Goal: Transaction & Acquisition: Purchase product/service

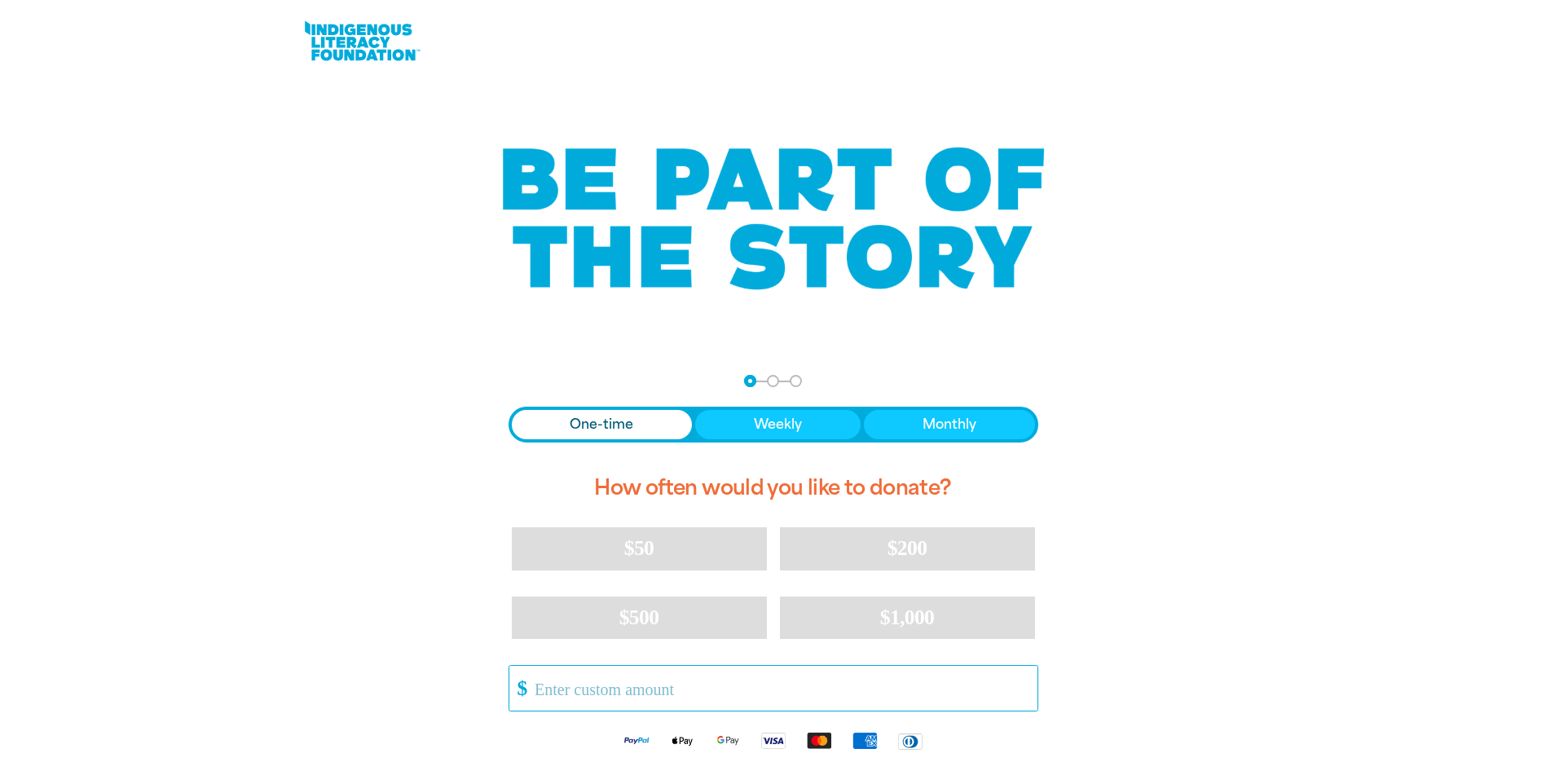
click at [708, 697] on input "Other Amount" at bounding box center [780, 688] width 514 height 45
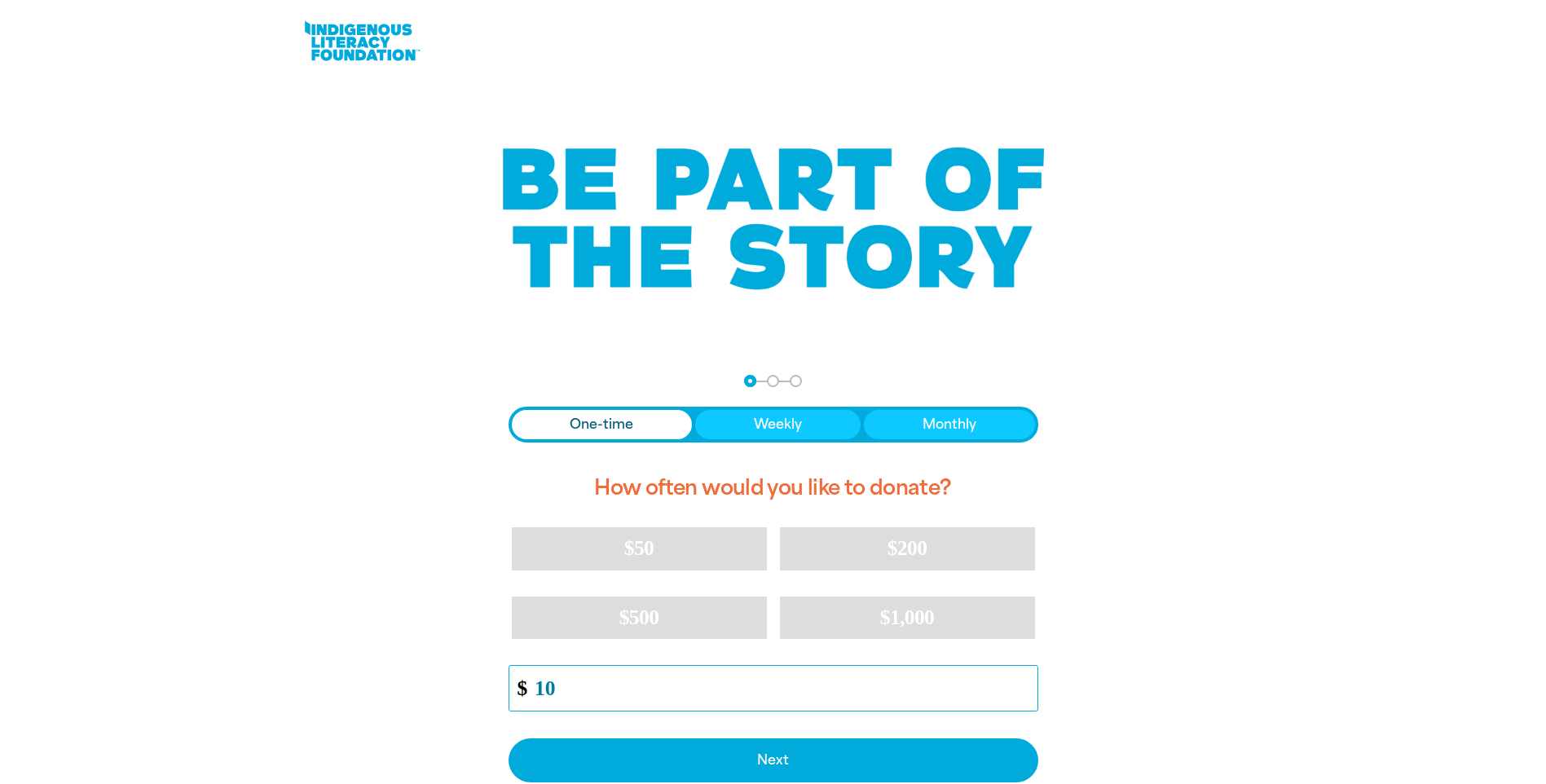
type input "10"
click at [1377, 597] on div at bounding box center [773, 642] width 1546 height 576
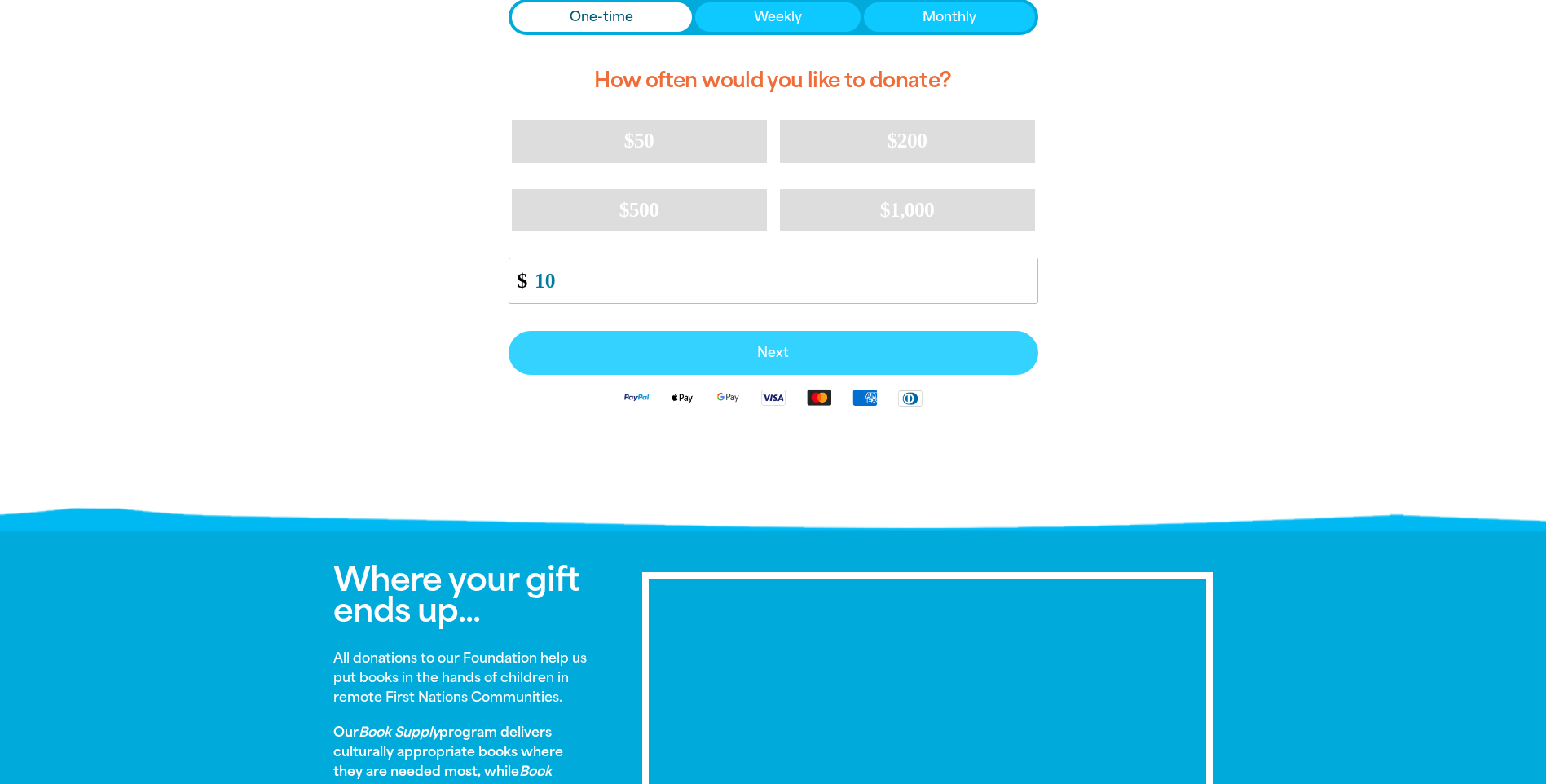
click at [865, 358] on span "Next" at bounding box center [773, 353] width 494 height 13
select select "AU"
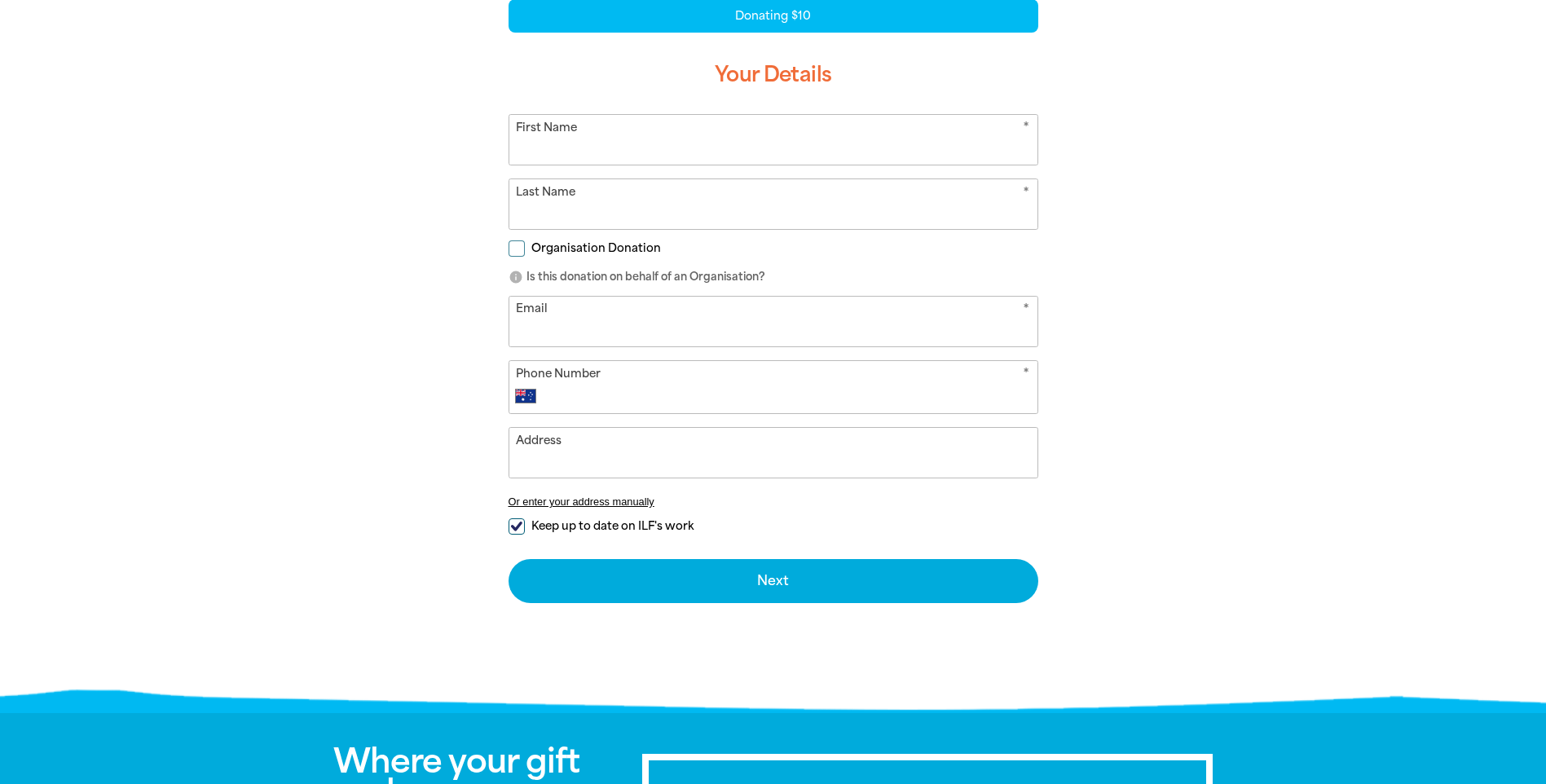
scroll to position [210, 0]
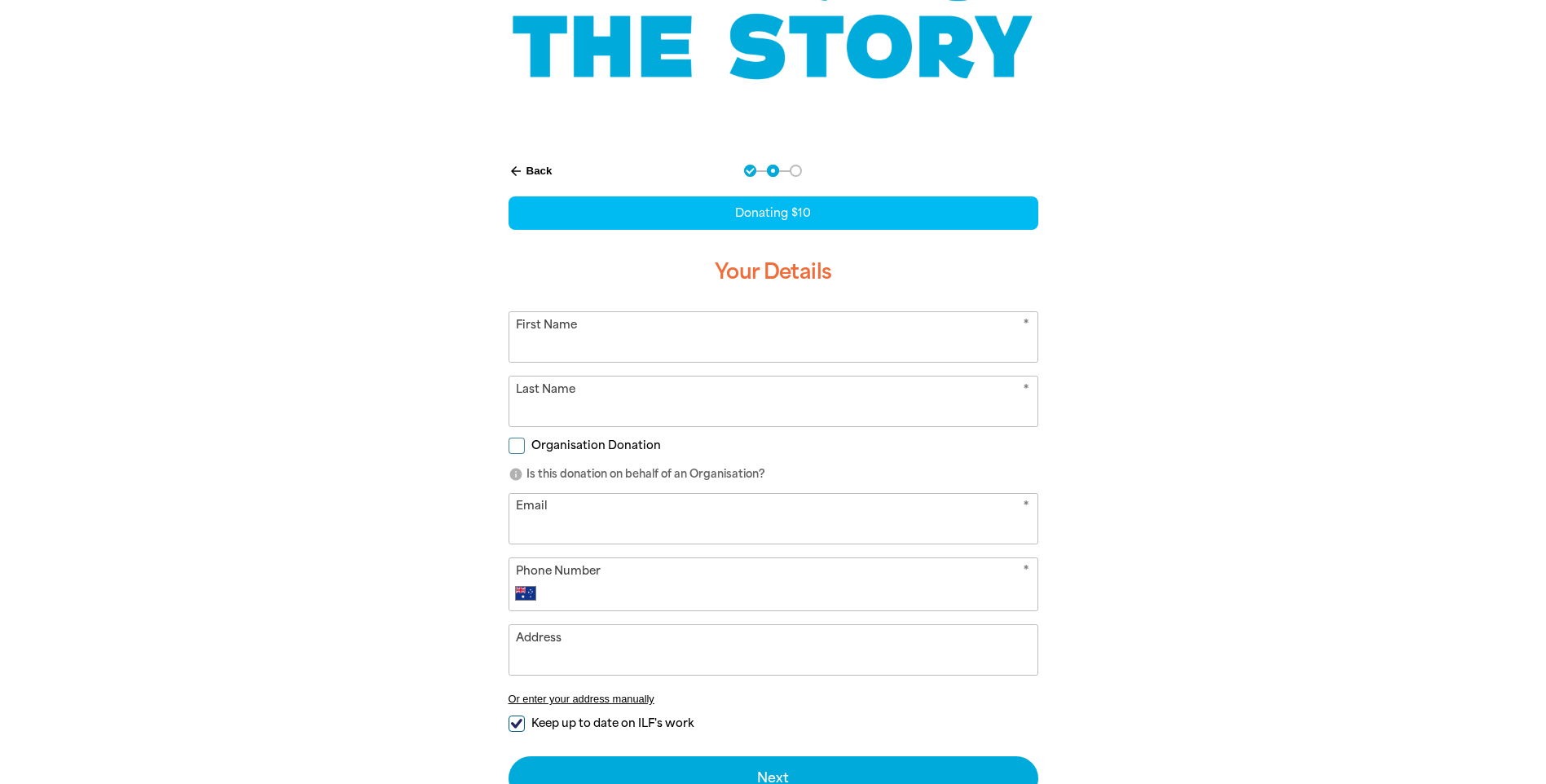
click at [779, 354] on input "First Name" at bounding box center [773, 337] width 528 height 50
type input "Yifeng"
type input "[PERSON_NAME]"
type input "[EMAIL_ADDRESS][DOMAIN_NAME]"
type input "[PHONE_NUMBER]"
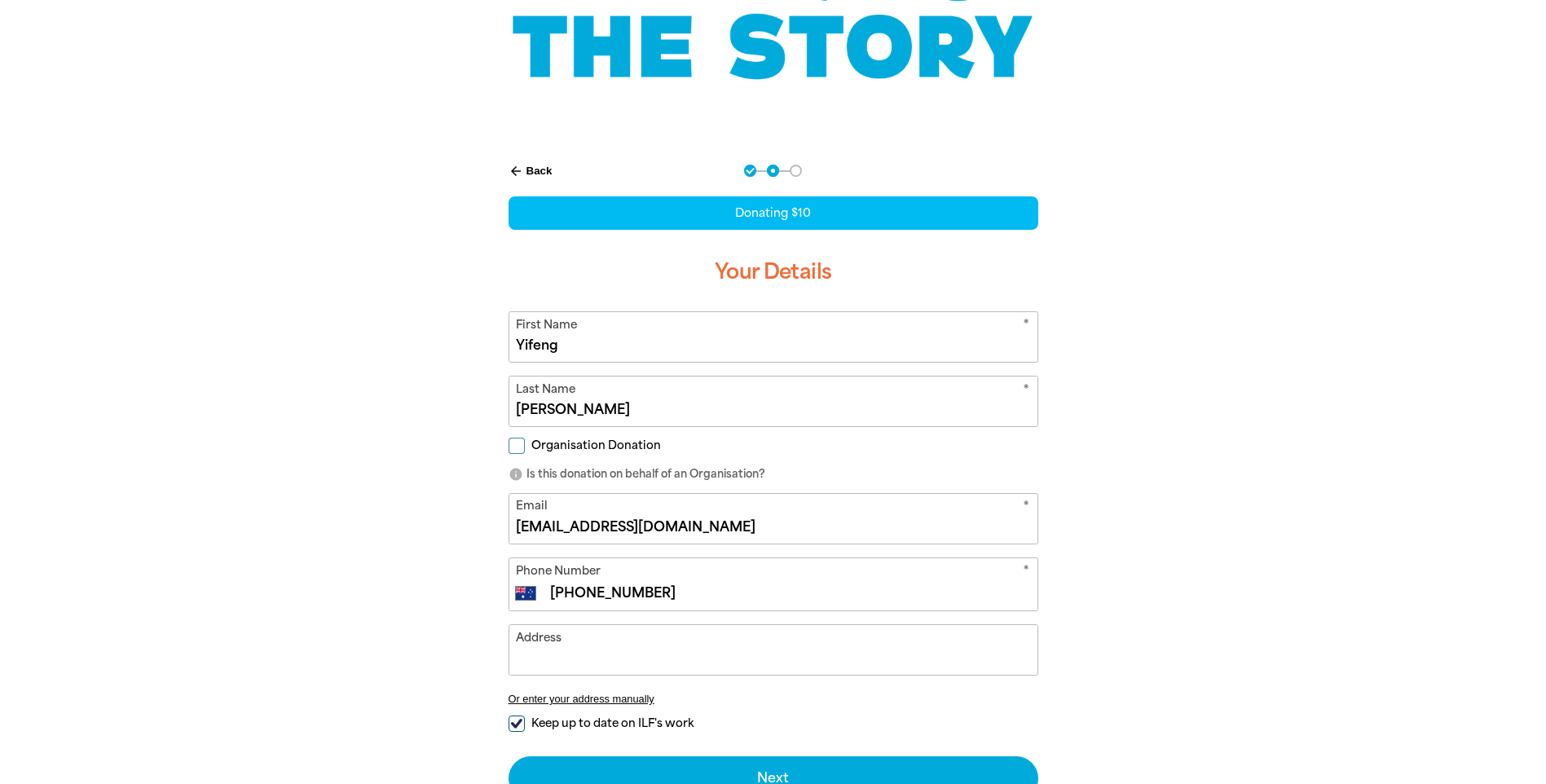
type input "[STREET_ADDRESS]"
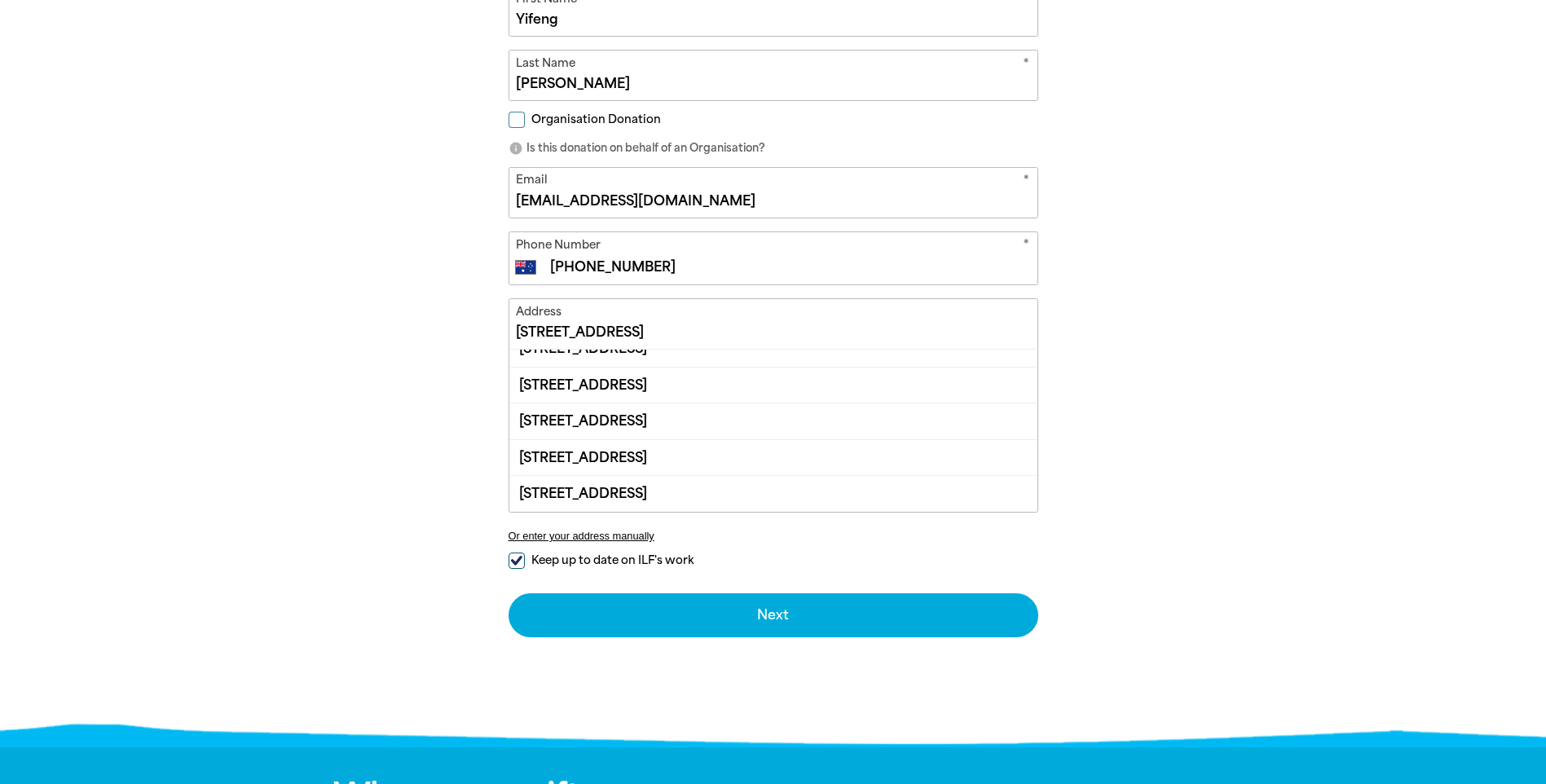
scroll to position [35, 0]
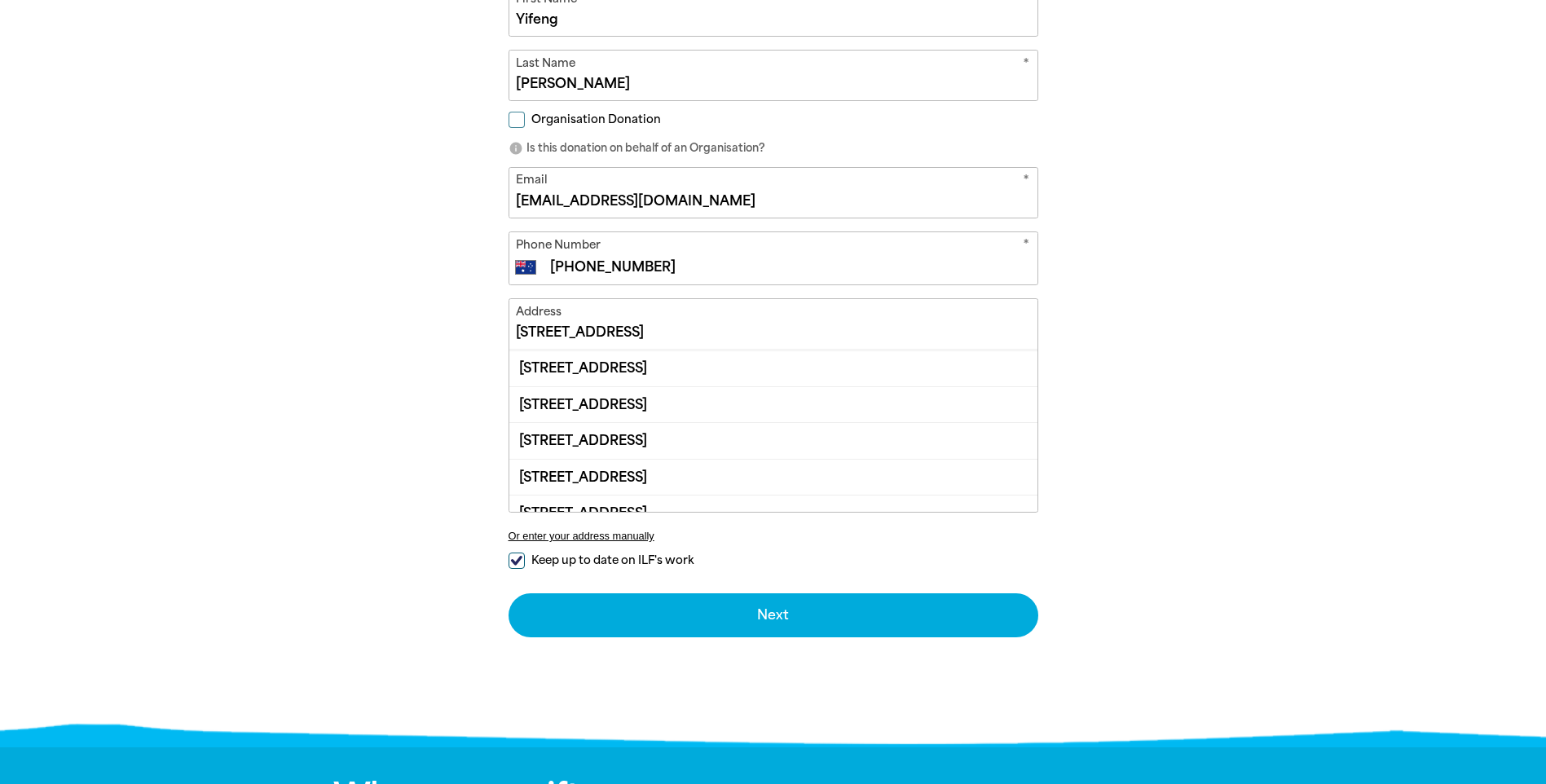
click at [759, 336] on input "[STREET_ADDRESS]" at bounding box center [773, 324] width 528 height 50
click at [701, 331] on input "[STREET_ADDRESS]" at bounding box center [773, 324] width 528 height 50
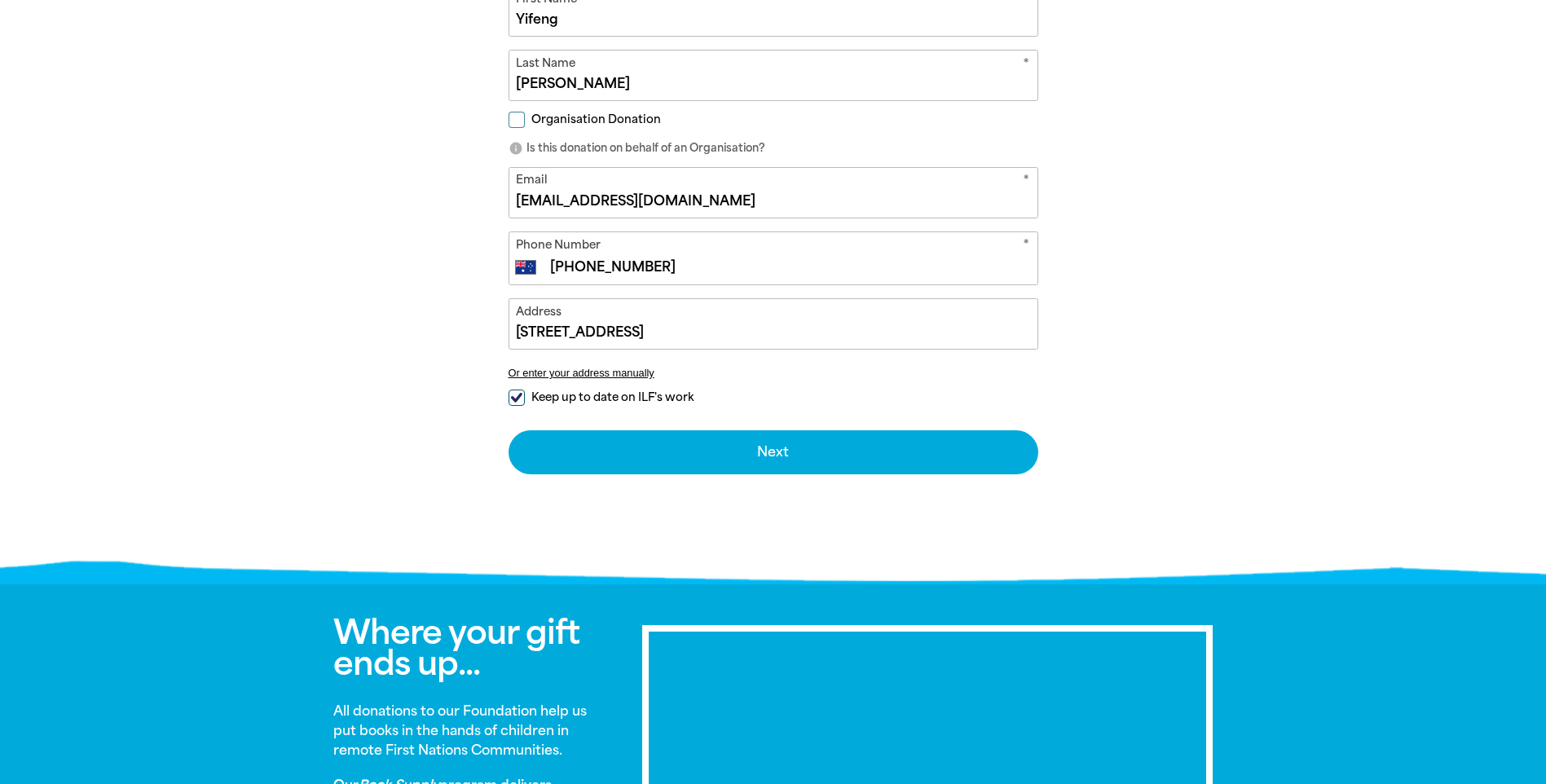
click at [1376, 429] on div at bounding box center [773, 197] width 1546 height 757
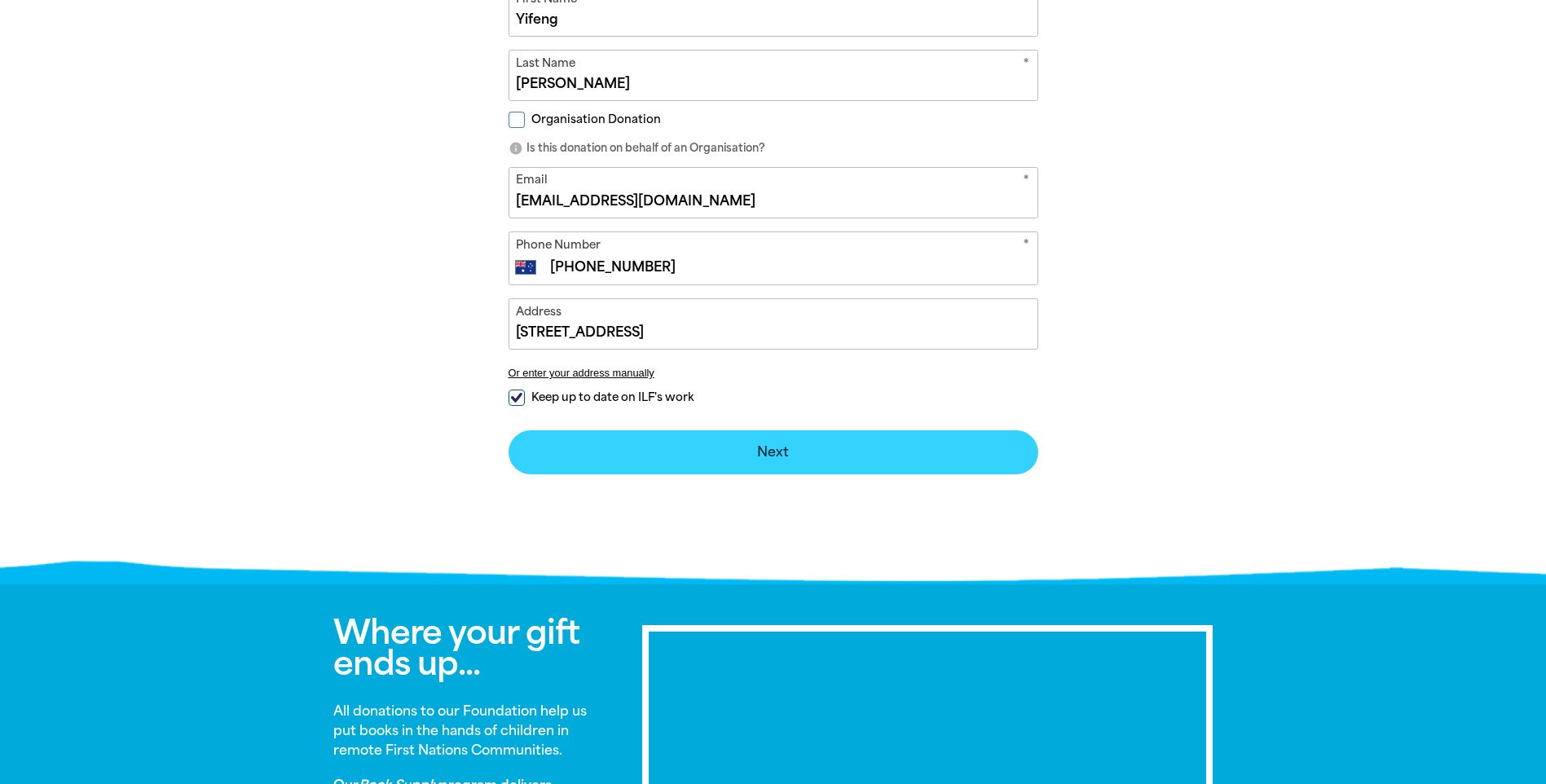
click at [825, 455] on button "Next chevron_right" at bounding box center [773, 452] width 529 height 44
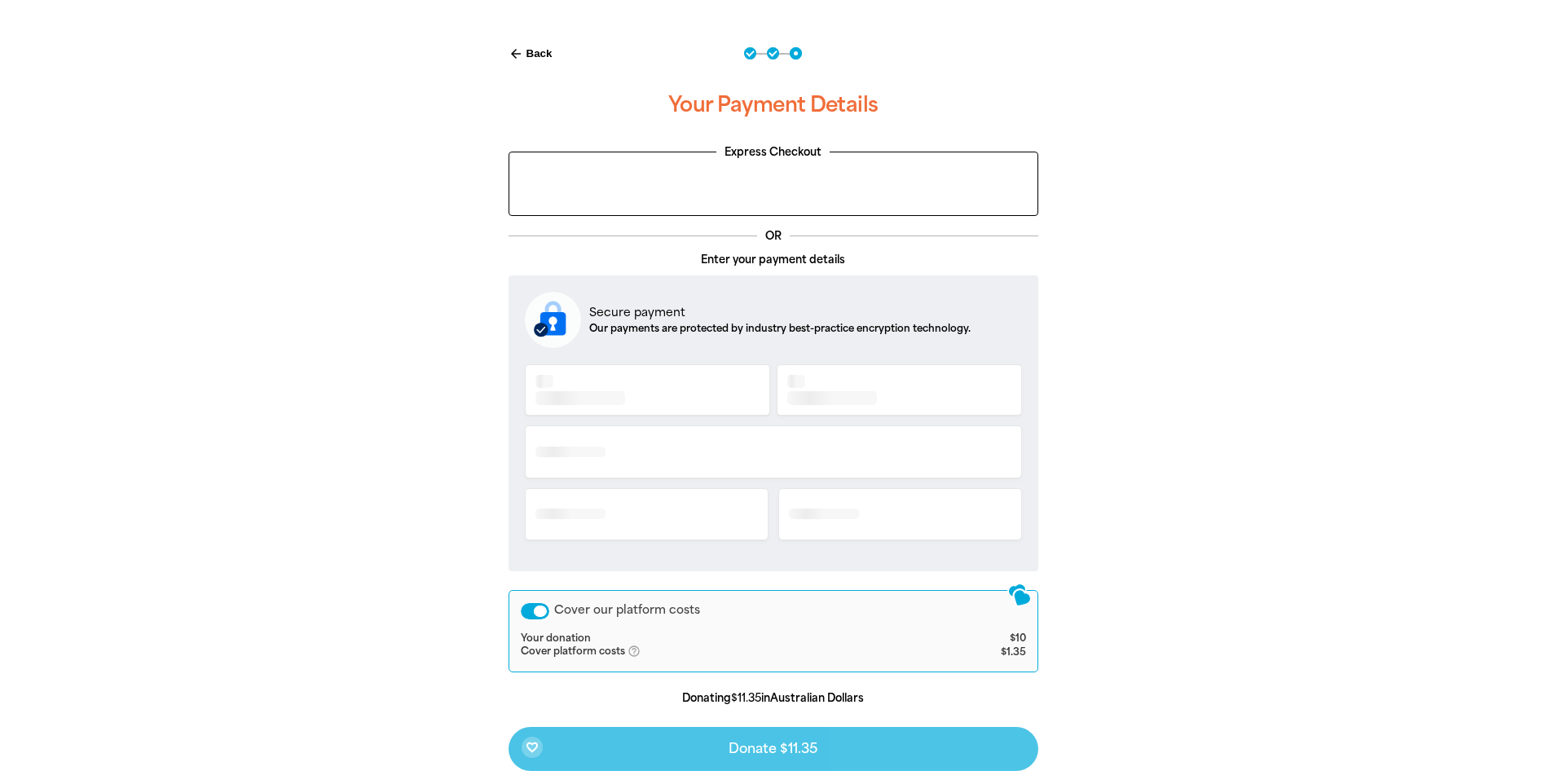
scroll to position [300, 0]
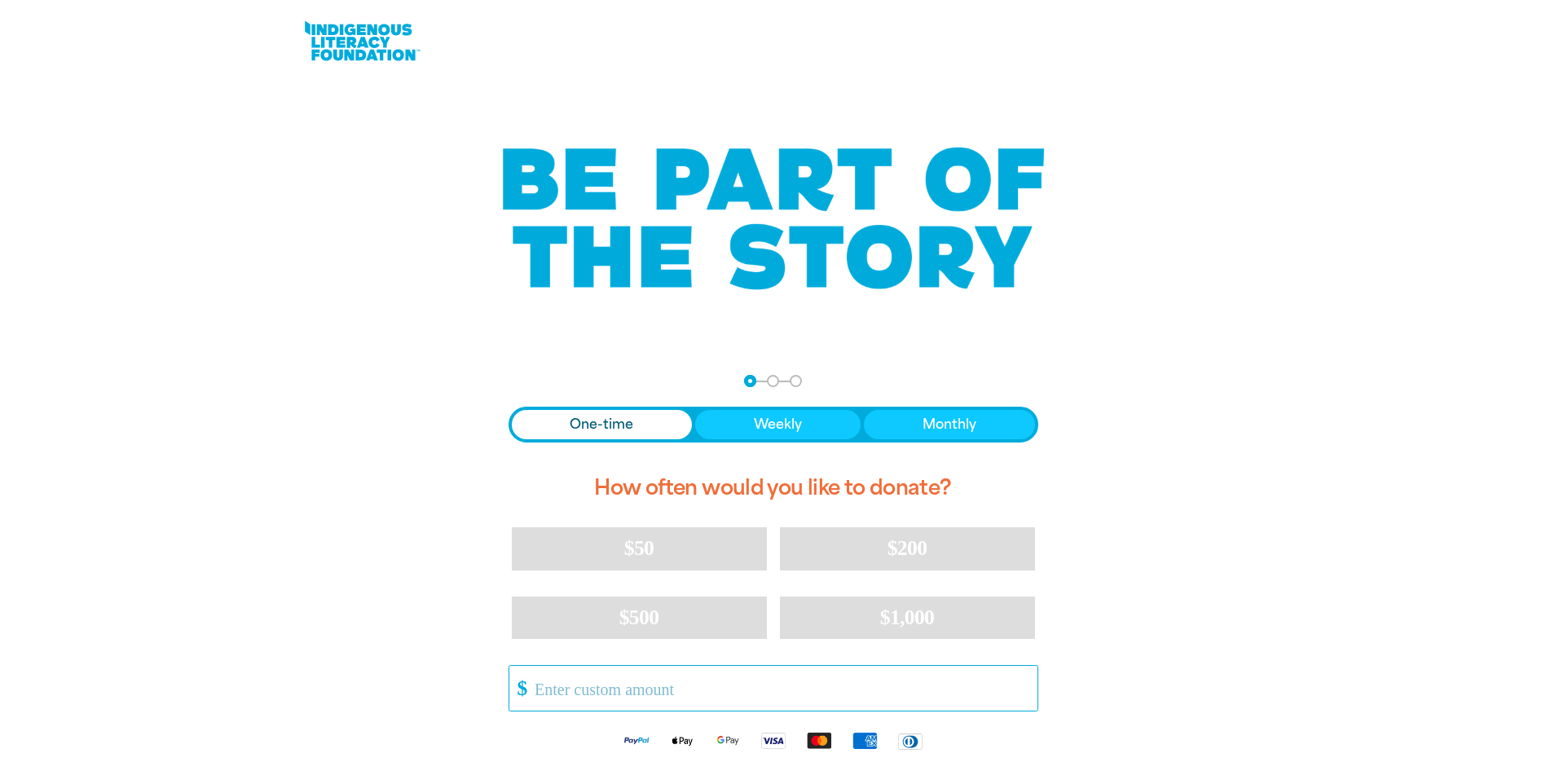
click at [693, 694] on input "Other Amount" at bounding box center [780, 688] width 514 height 45
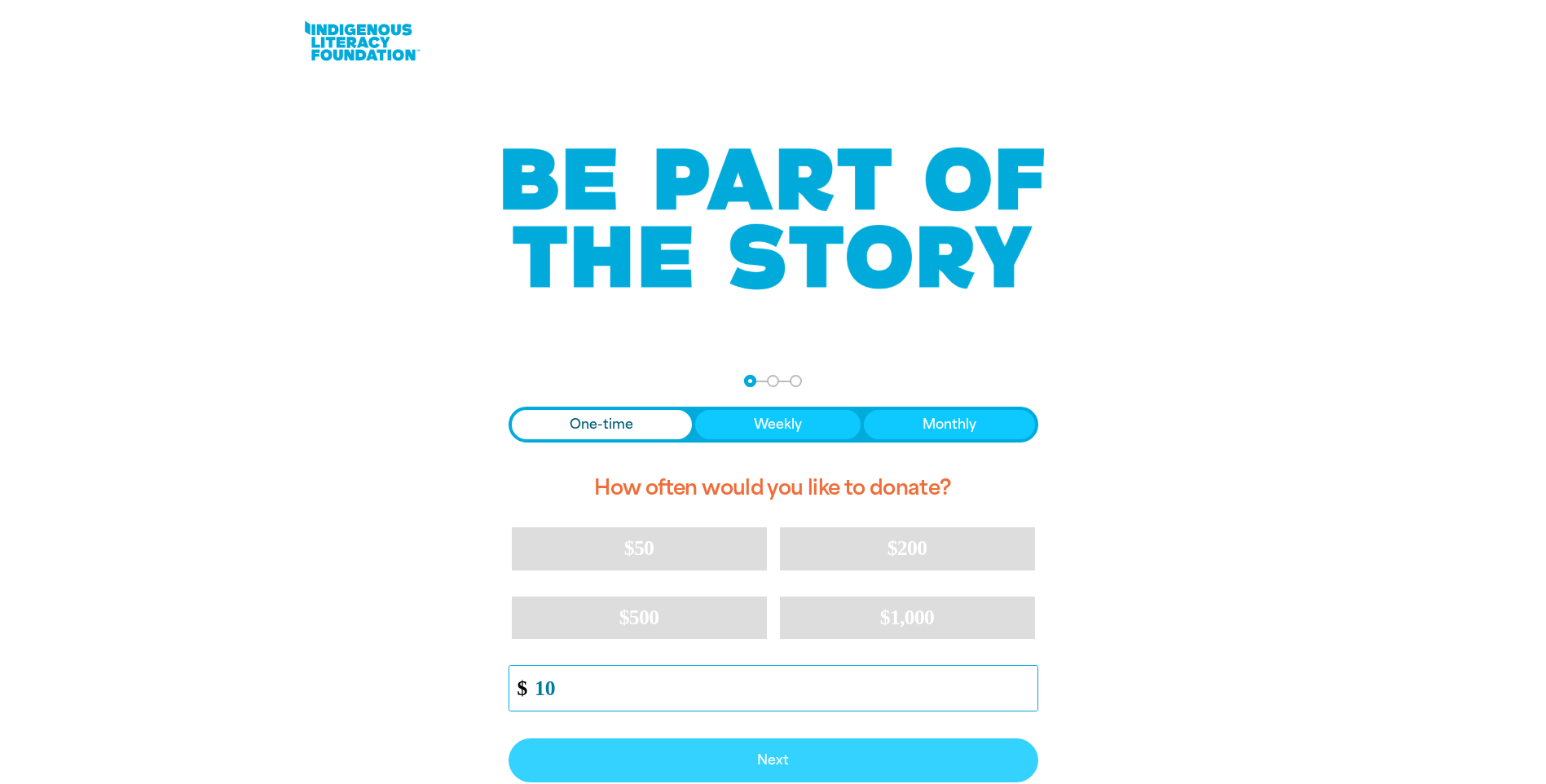
type input "10"
click at [769, 766] on span "Next" at bounding box center [773, 761] width 494 height 13
select select "AU"
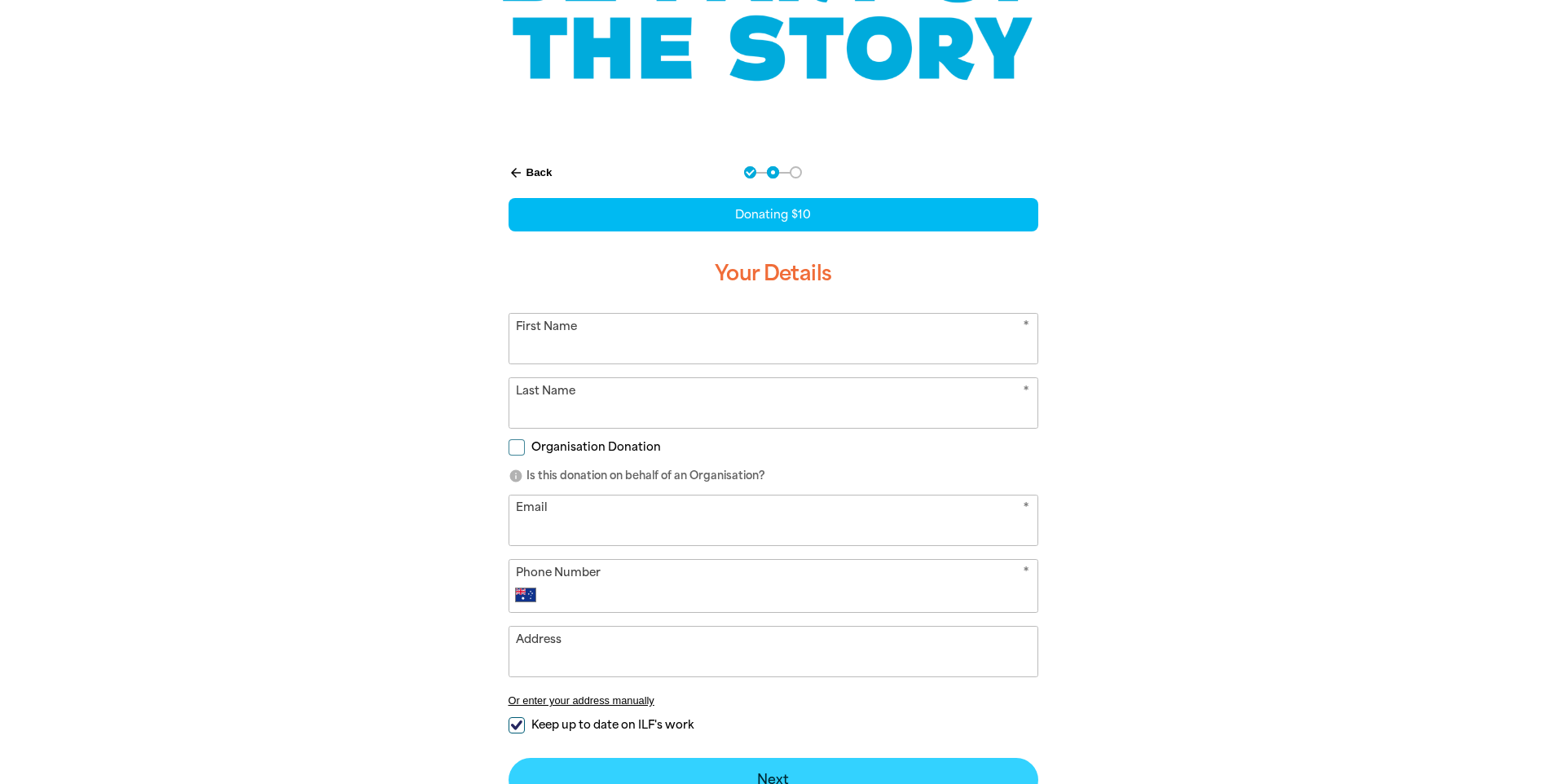
scroll to position [210, 0]
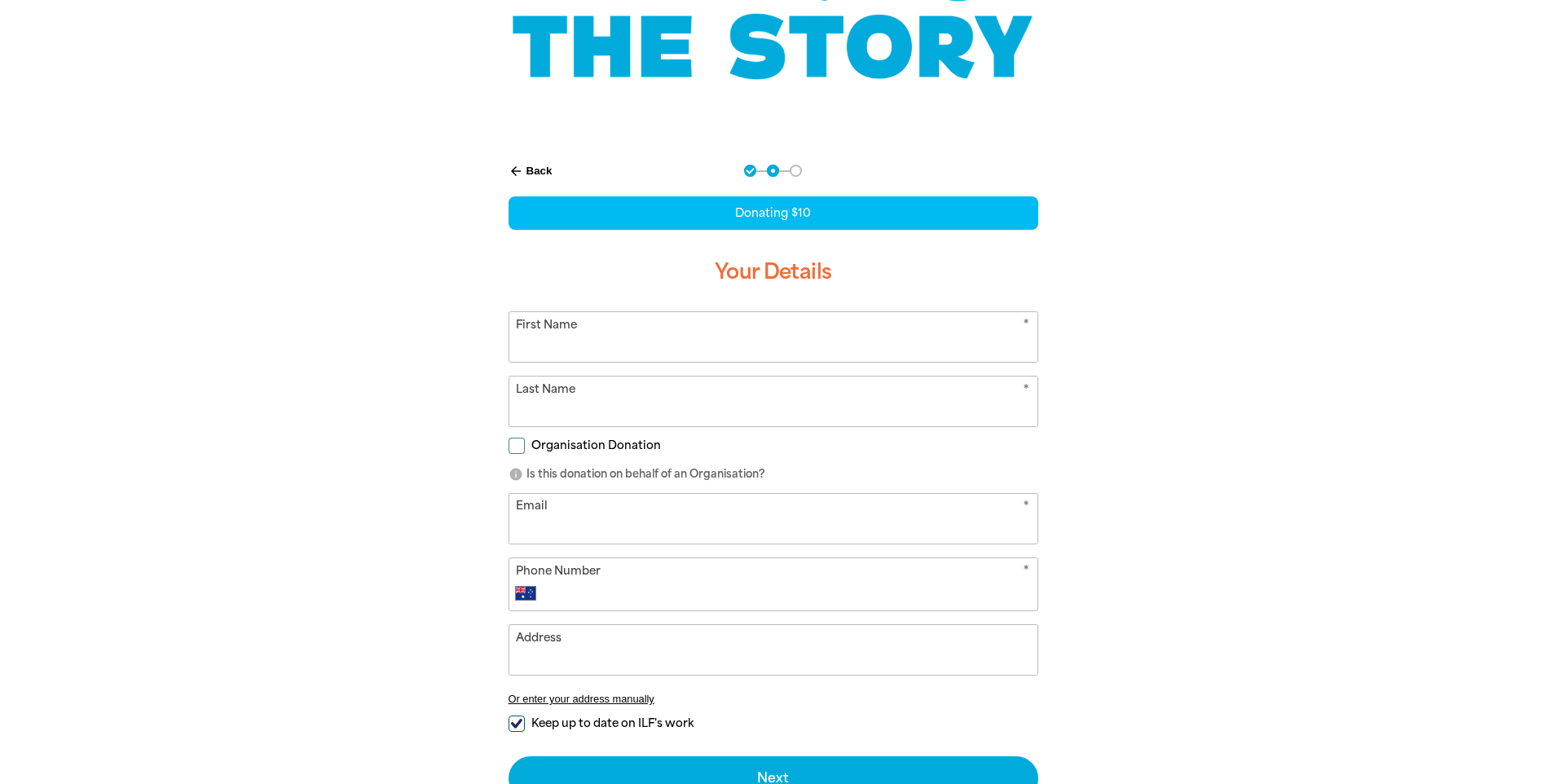
click at [640, 356] on input "First Name" at bounding box center [773, 337] width 528 height 50
type input "Yifeng"
type input "[PERSON_NAME]"
type input "[EMAIL_ADDRESS][DOMAIN_NAME]"
type input "[PHONE_NUMBER]"
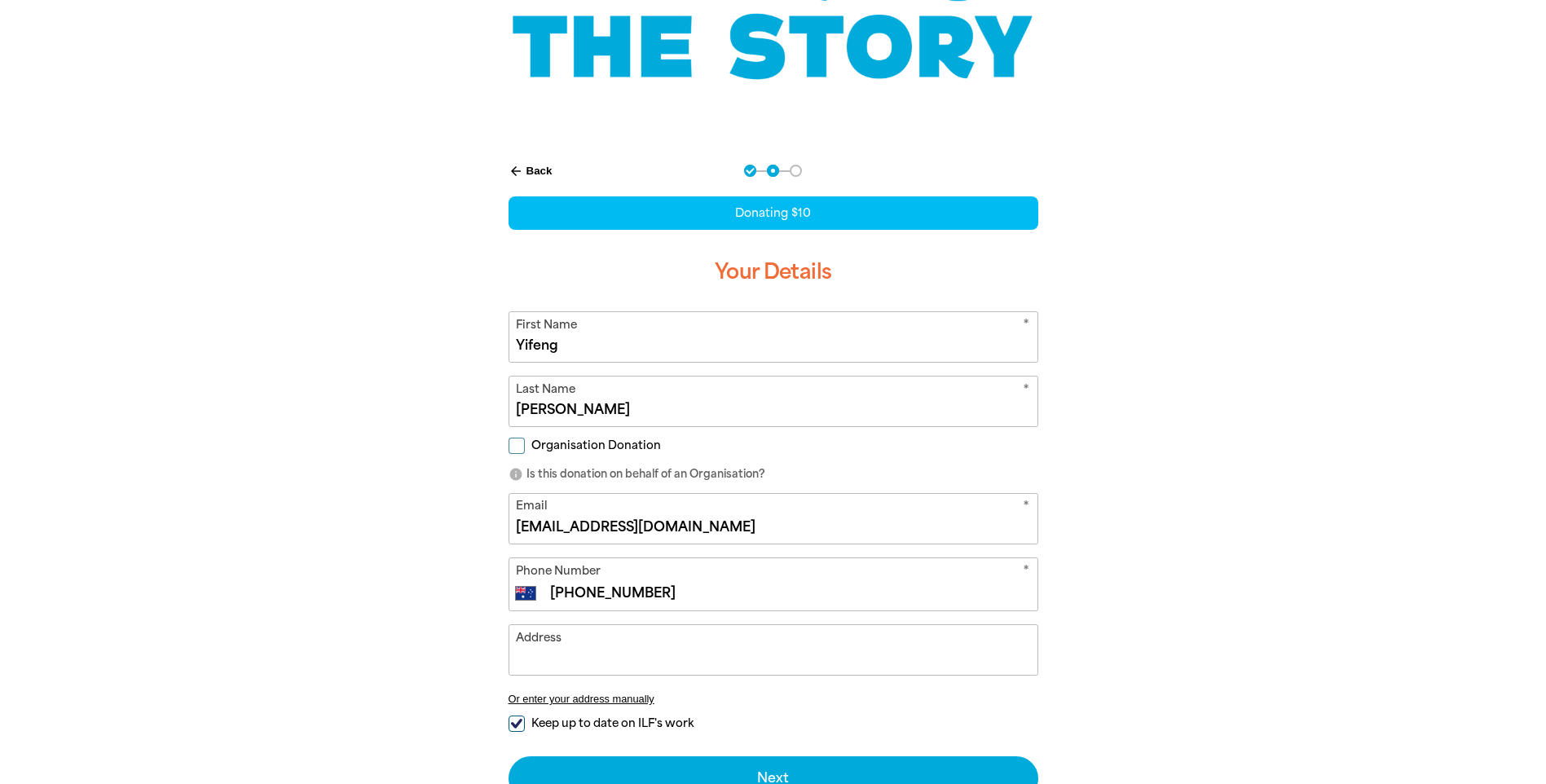
type input "[STREET_ADDRESS]"
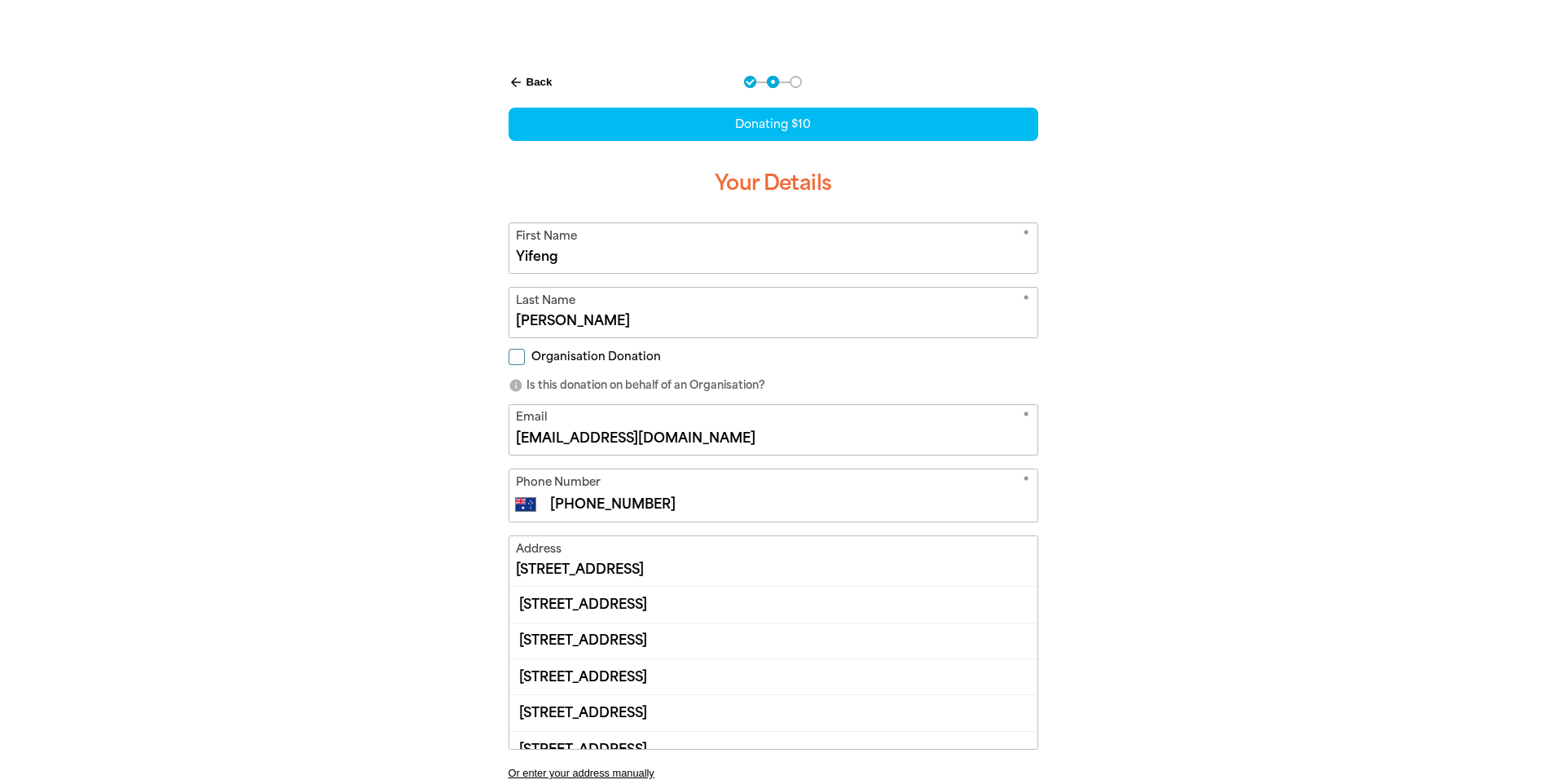
scroll to position [455, 0]
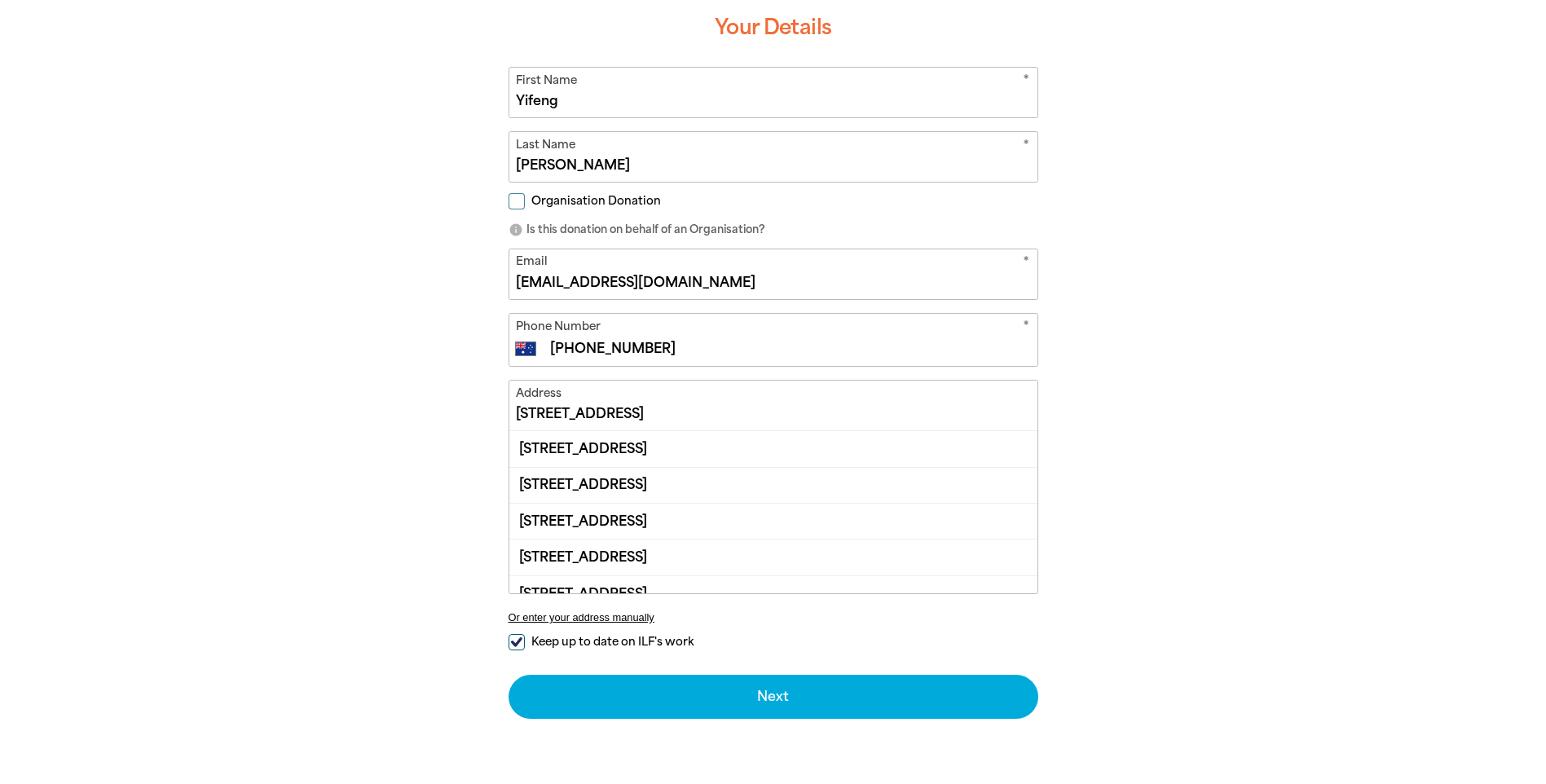
click at [714, 406] on input "[STREET_ADDRESS]" at bounding box center [773, 406] width 528 height 50
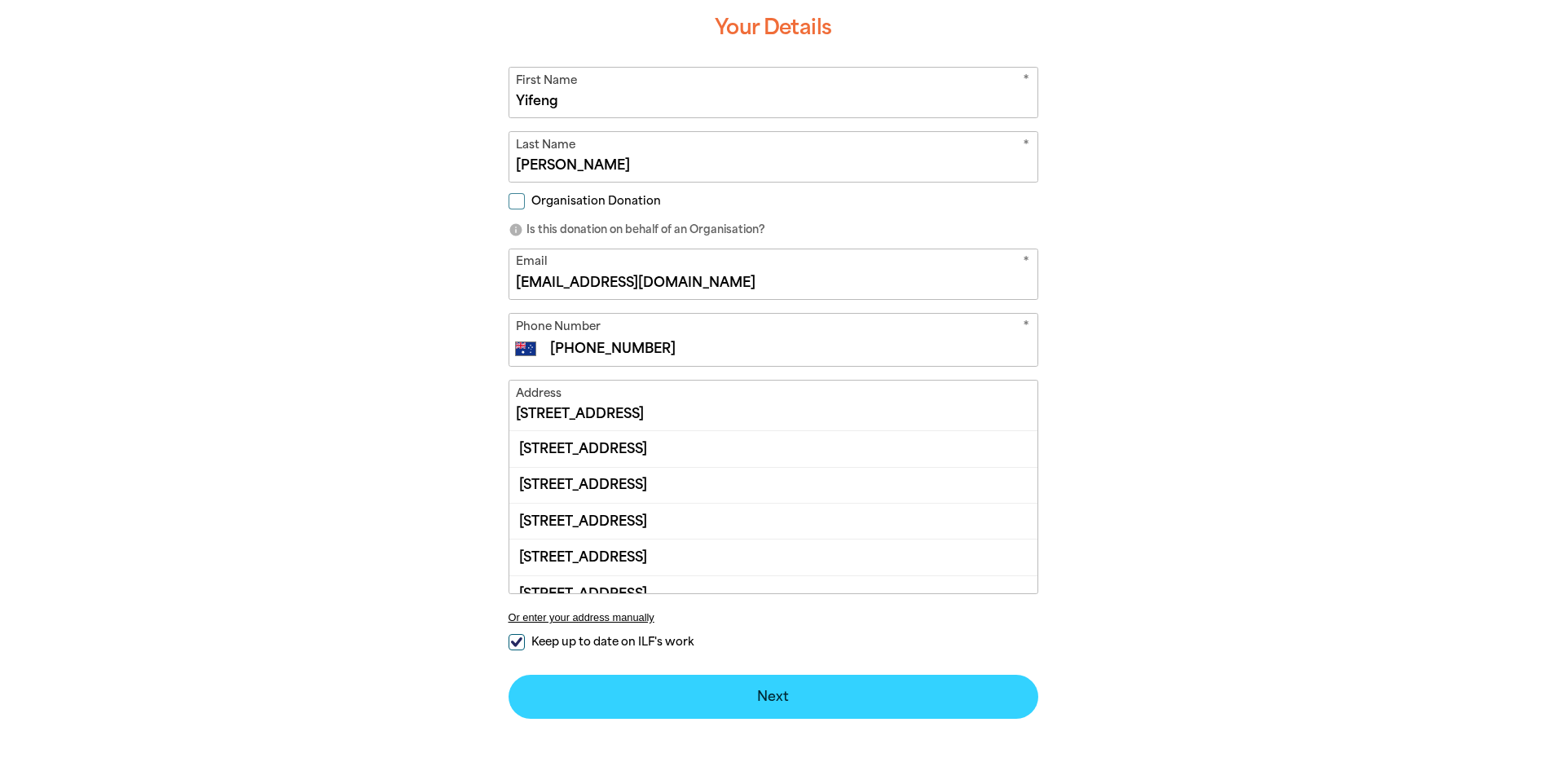
click at [782, 693] on div "arrow_back Back Step 1 Step 2 Step 3 Donating $10 Your Details * First Name Yif…" at bounding box center [773, 360] width 619 height 921
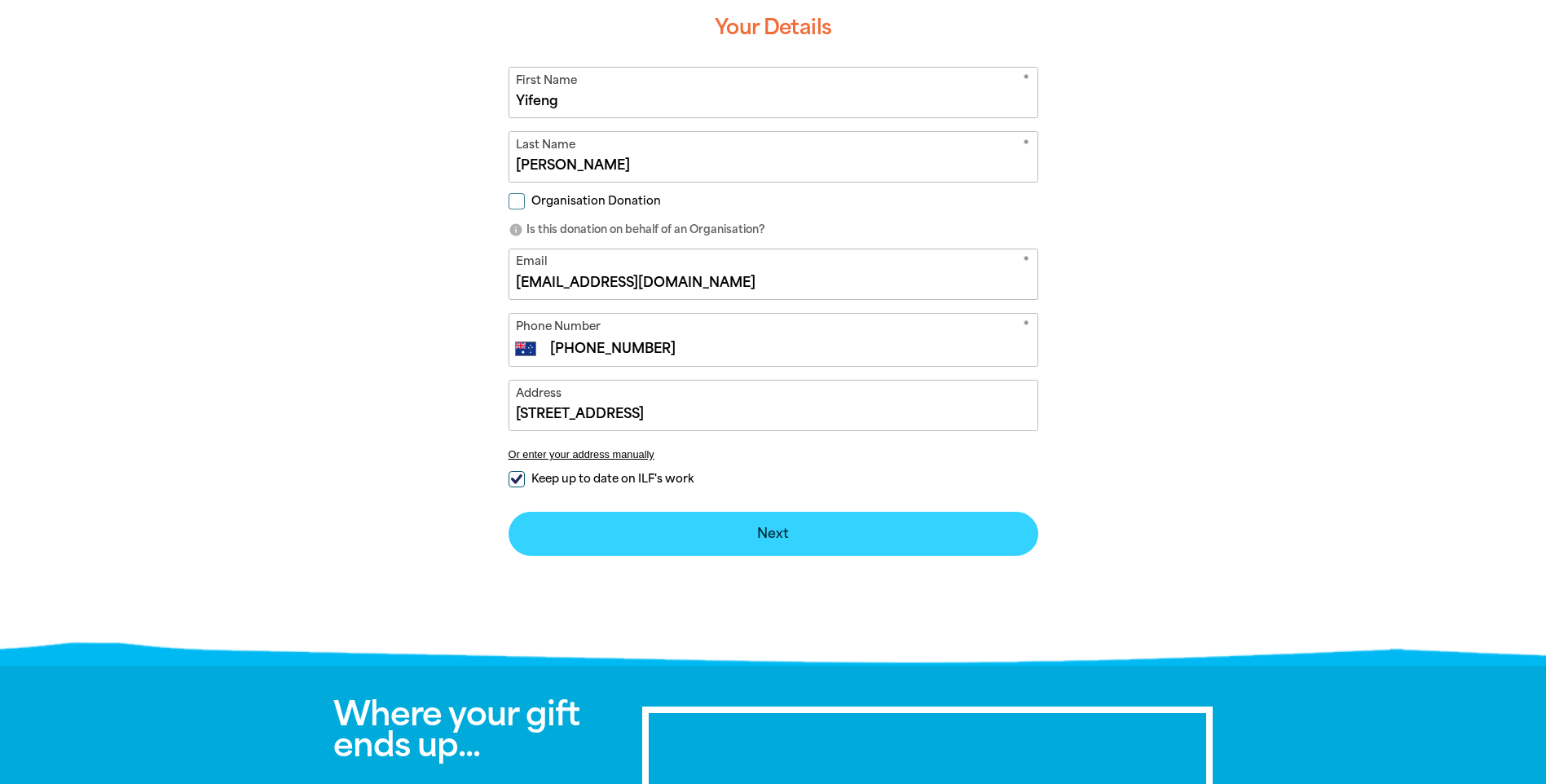
click at [752, 540] on button "Next chevron_right" at bounding box center [773, 533] width 529 height 44
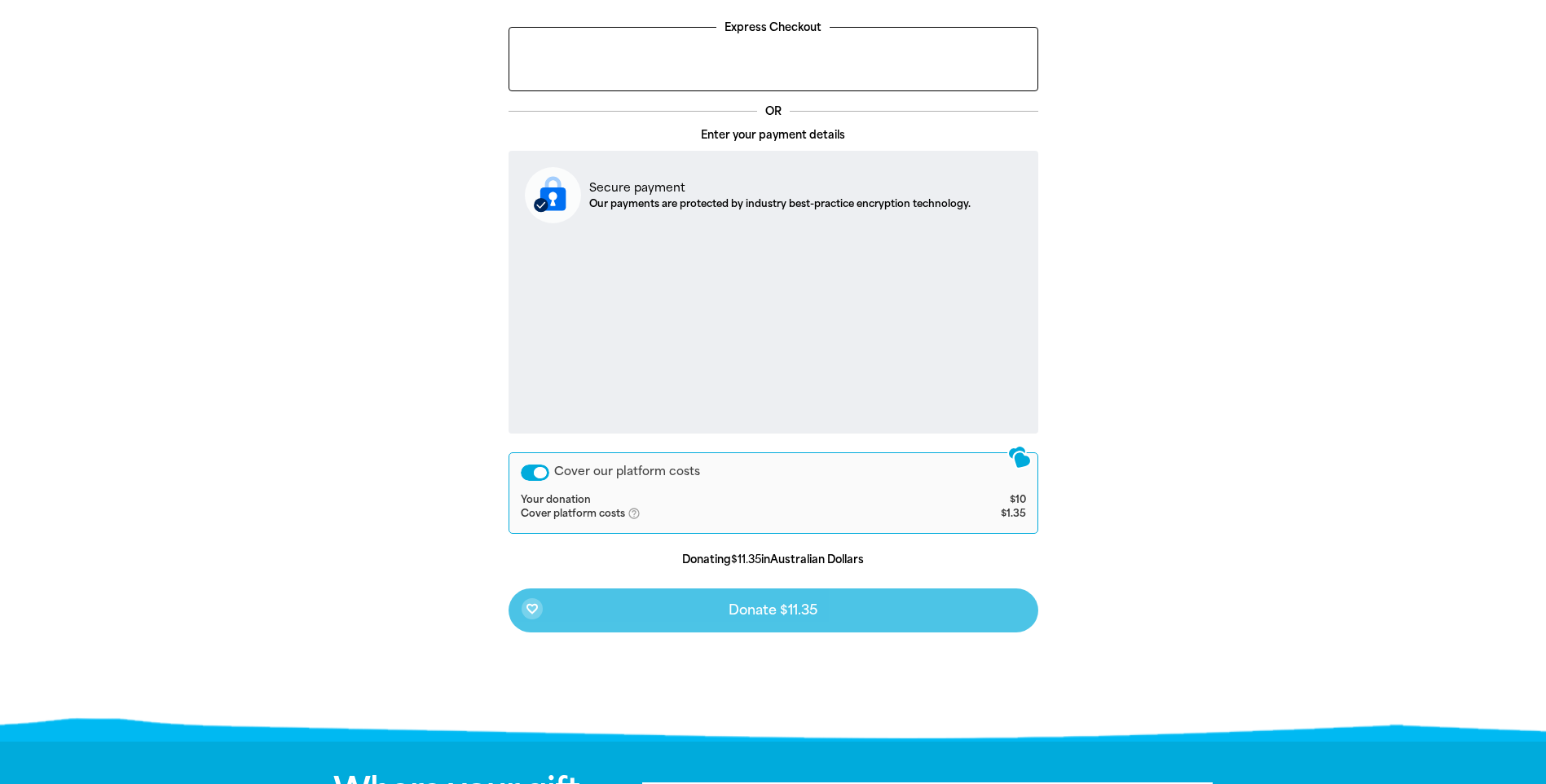
scroll to position [545, 0]
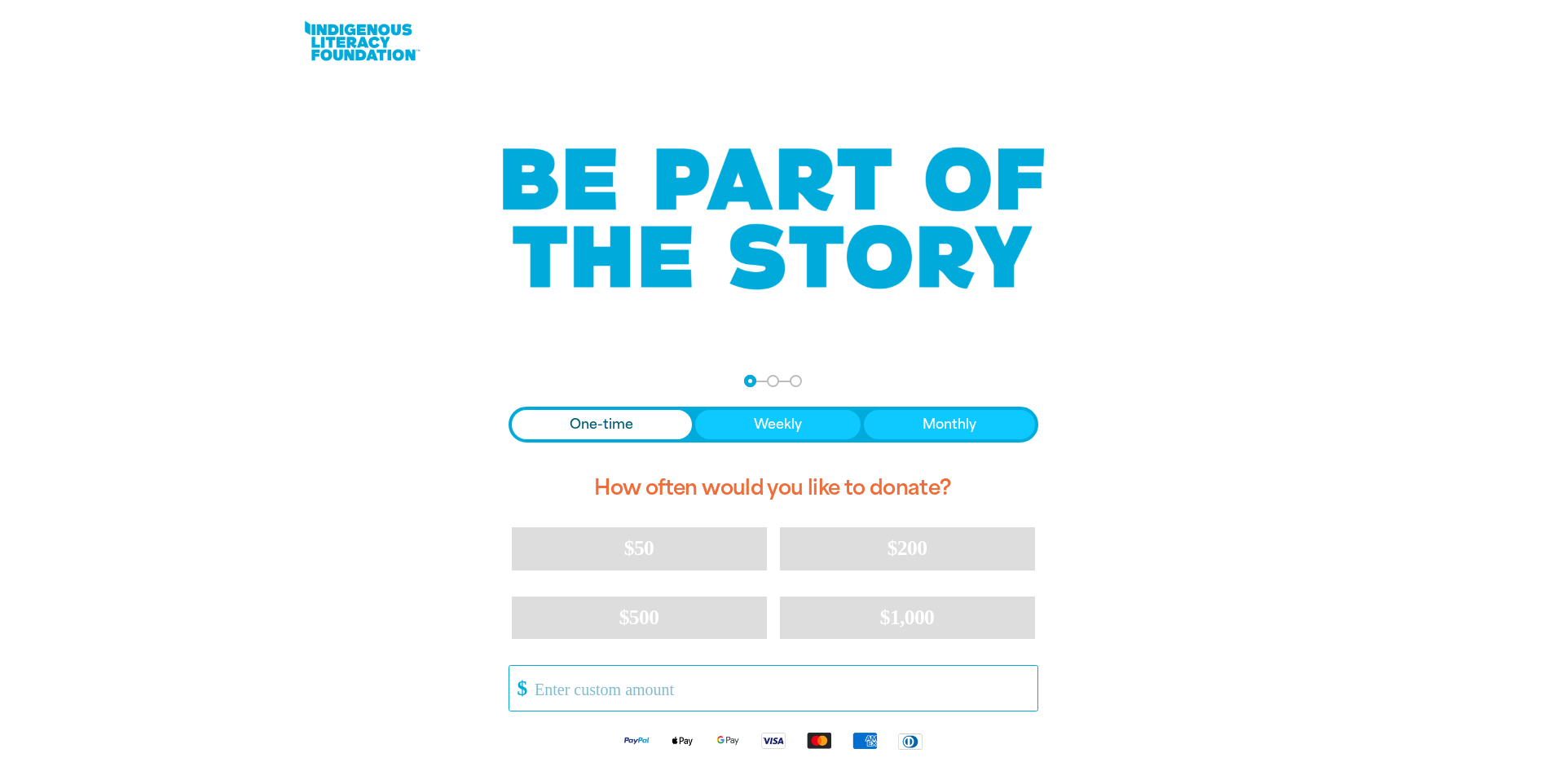
click at [652, 672] on input "Other Amount" at bounding box center [780, 688] width 514 height 45
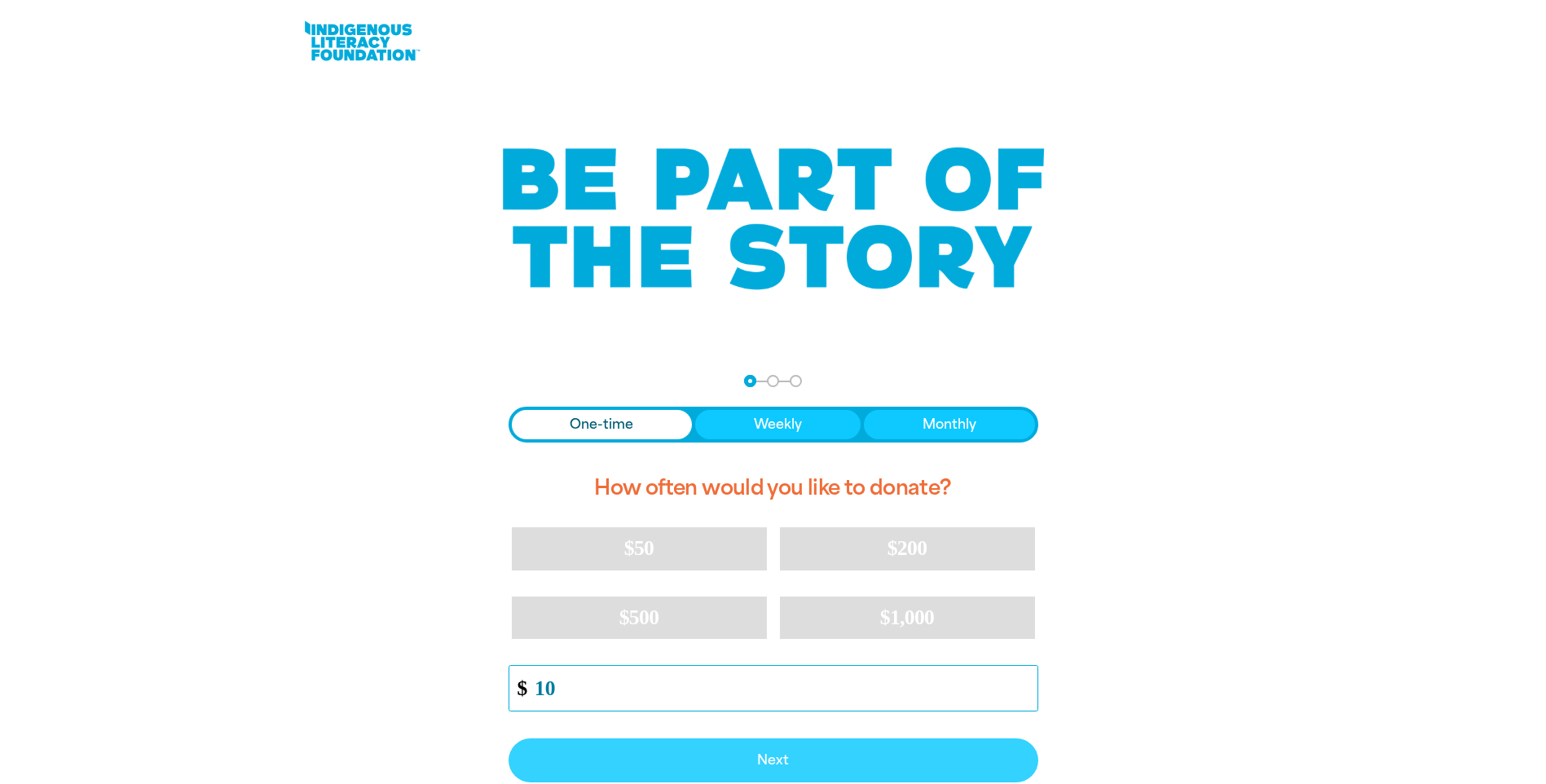
type input "10"
click at [760, 762] on span "Next" at bounding box center [773, 761] width 494 height 13
select select "AU"
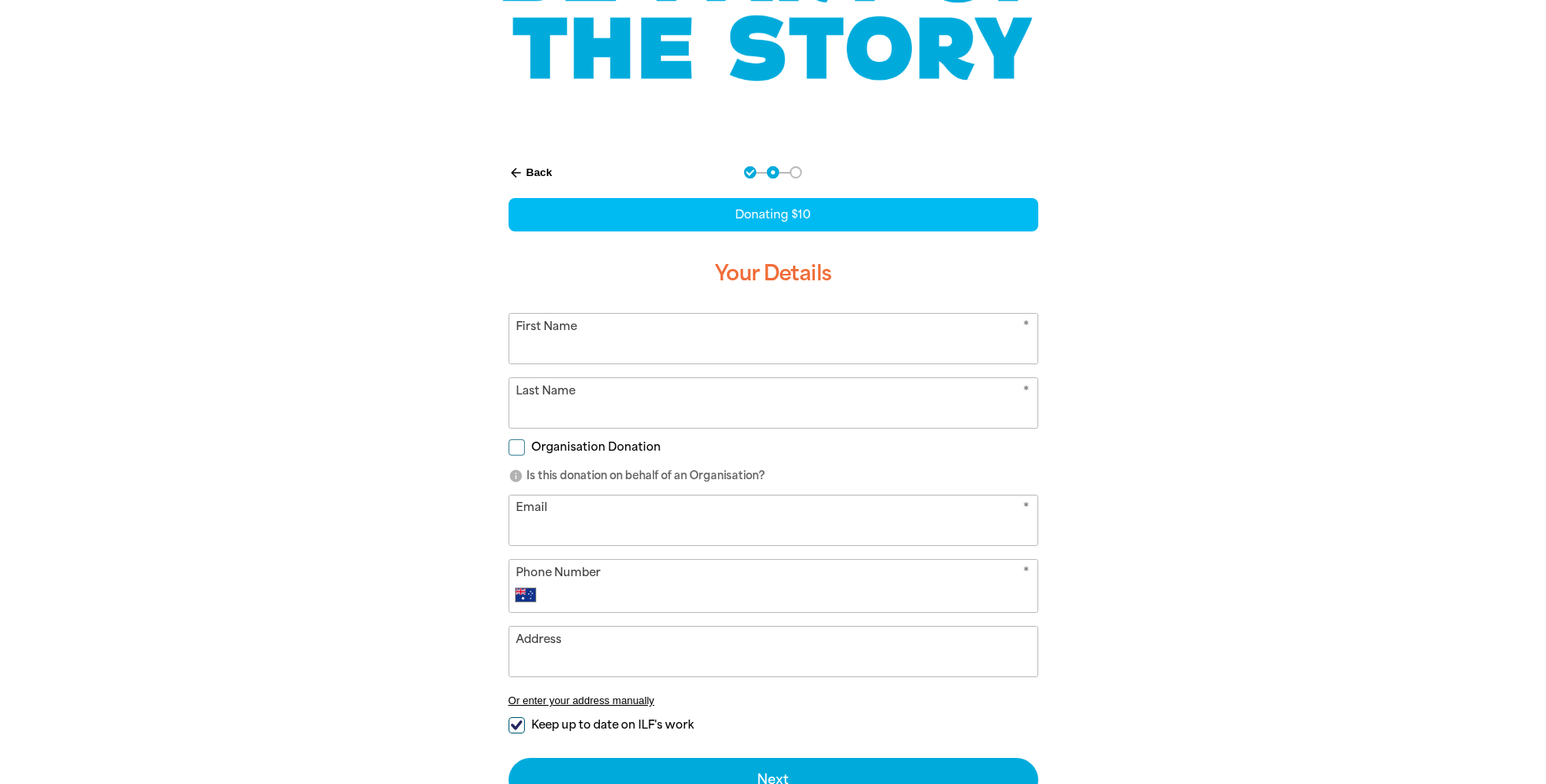
scroll to position [210, 0]
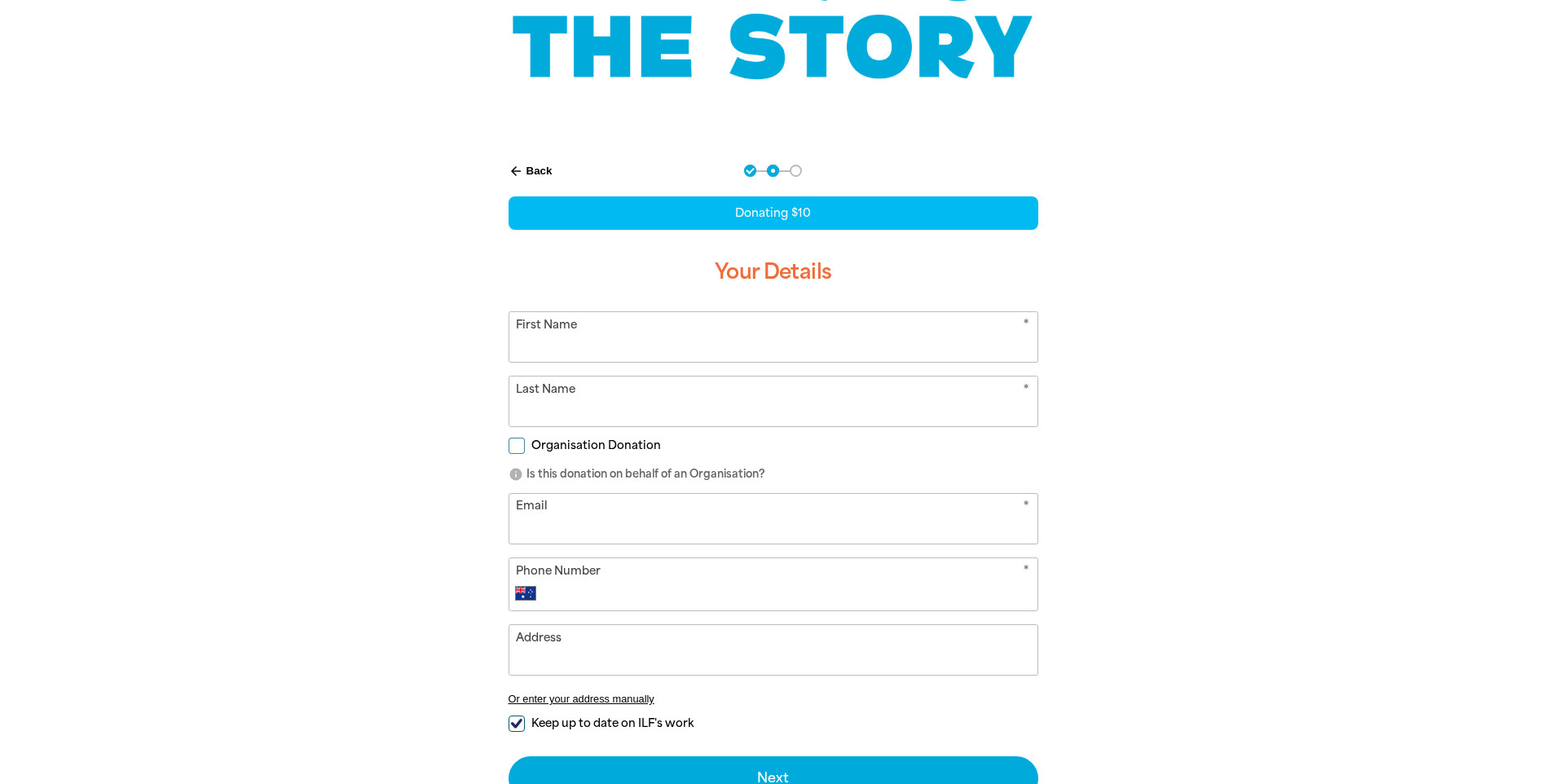
click at [646, 329] on input "First Name" at bounding box center [773, 337] width 528 height 50
type input "Yifeng"
type input "[PERSON_NAME]"
type input "[EMAIL_ADDRESS][DOMAIN_NAME]"
type input "[PHONE_NUMBER]"
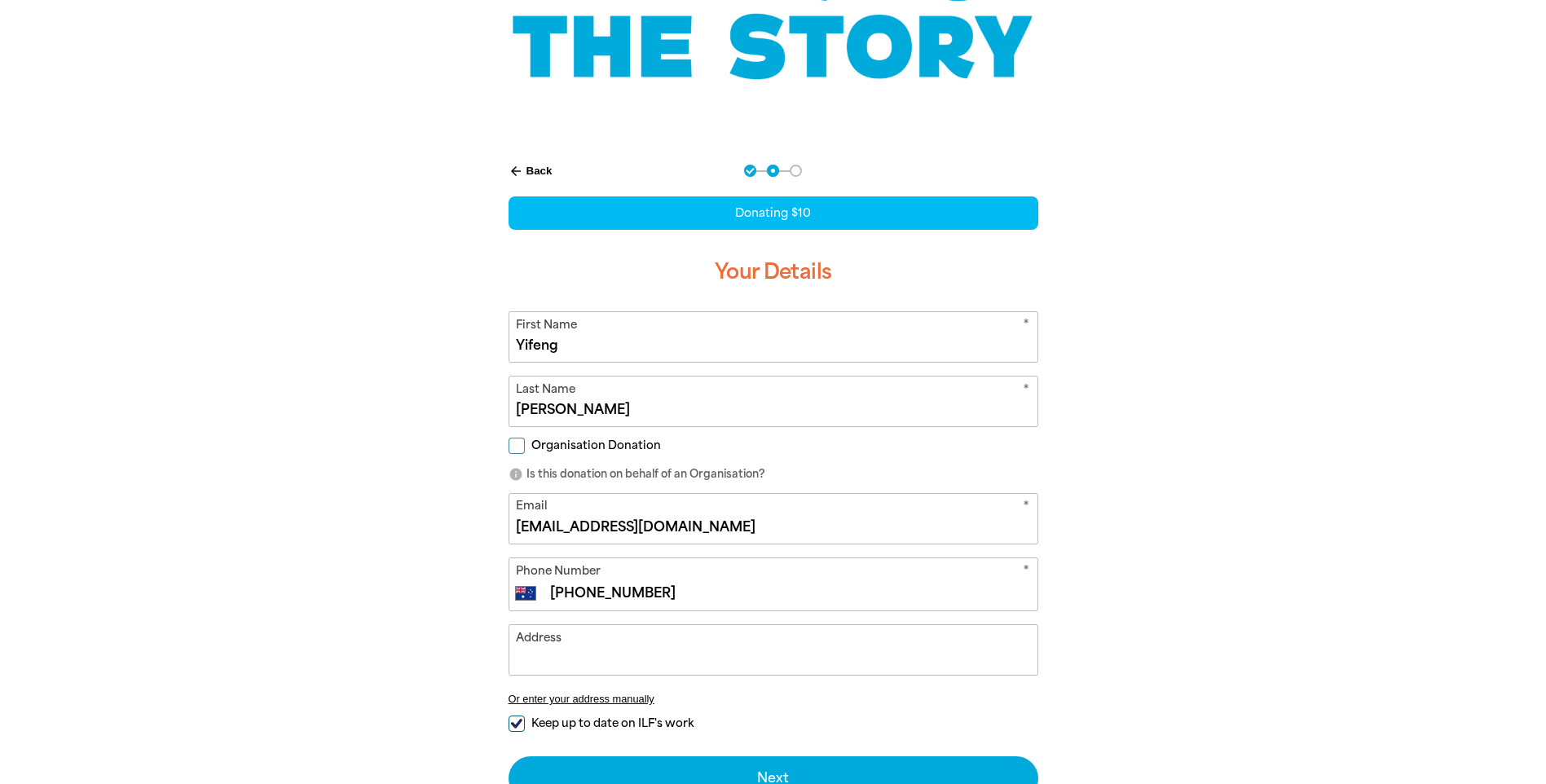
type input "[STREET_ADDRESS]"
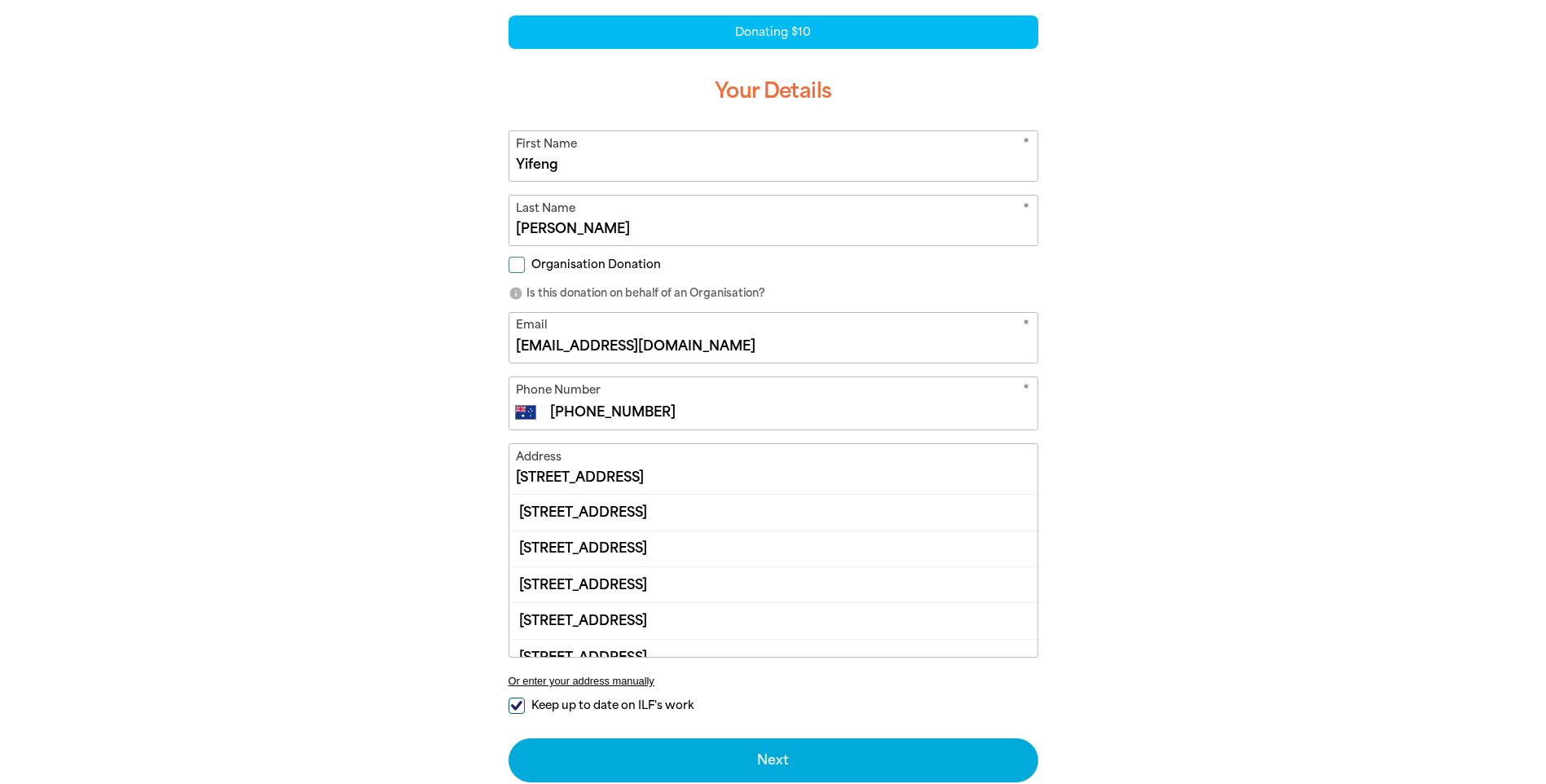
scroll to position [536, 0]
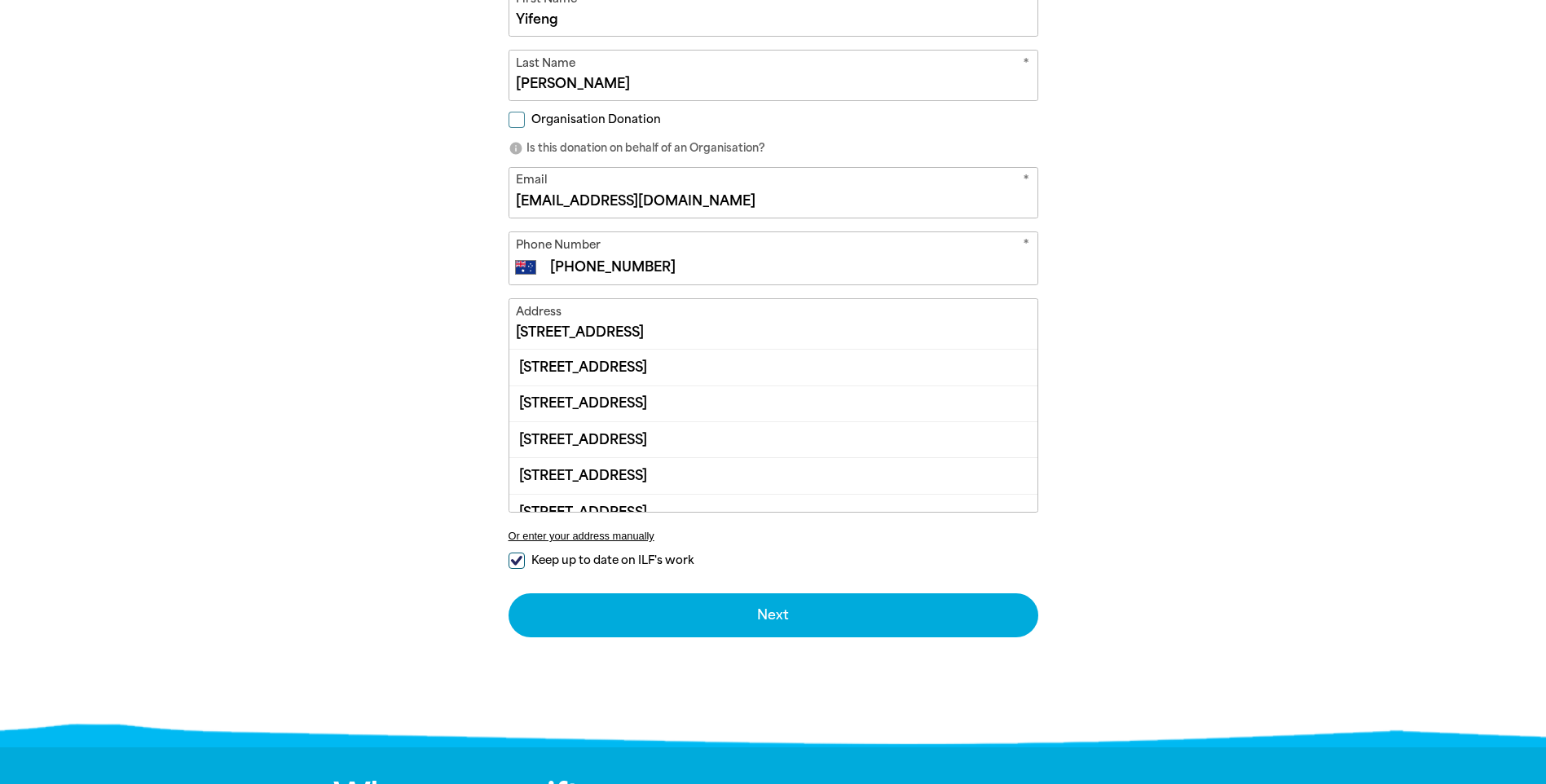
click at [752, 327] on input "[STREET_ADDRESS]" at bounding box center [773, 324] width 528 height 50
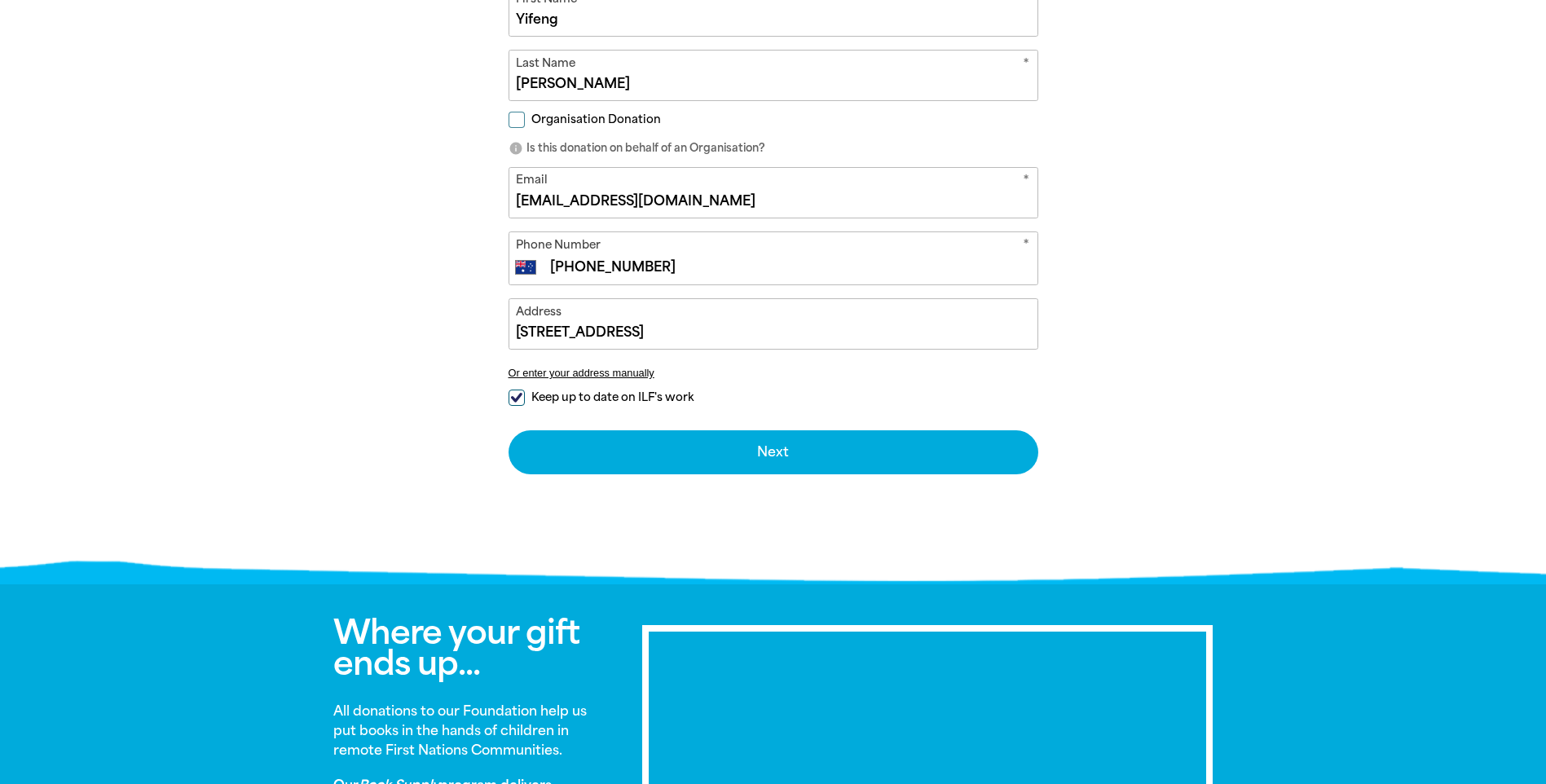
click at [520, 494] on div "arrow_back Back Step 1 Step 2 Step 3 Donating $10 Your Details * First Name Yif…" at bounding box center [773, 156] width 571 height 676
click at [525, 394] on label "Keep up to date on ILF's work" at bounding box center [601, 397] width 185 height 17
click at [525, 394] on input "Keep up to date on ILF's work" at bounding box center [517, 397] width 17 height 17
checkbox input "false"
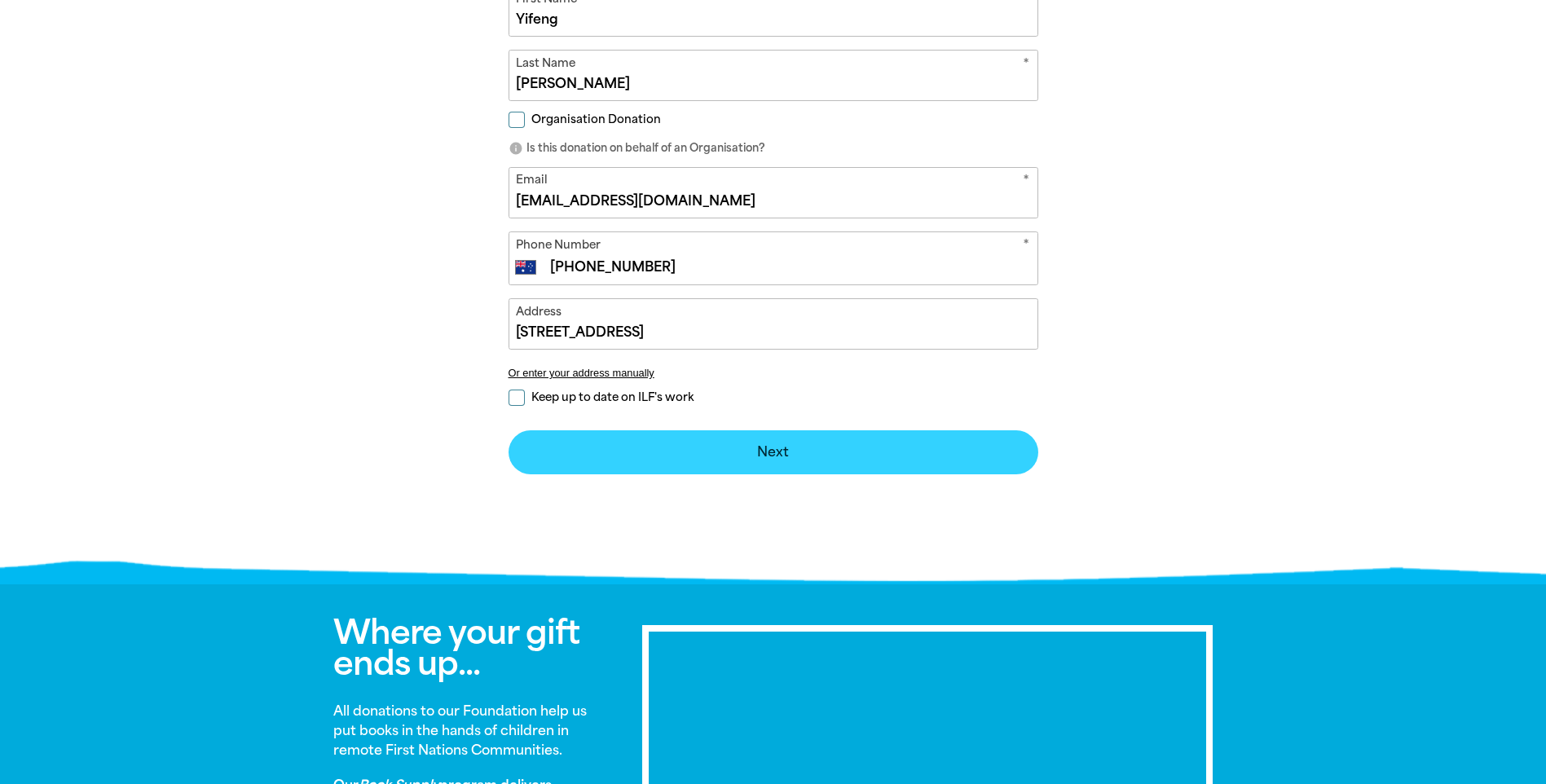
click at [747, 444] on button "Next chevron_right" at bounding box center [773, 452] width 529 height 44
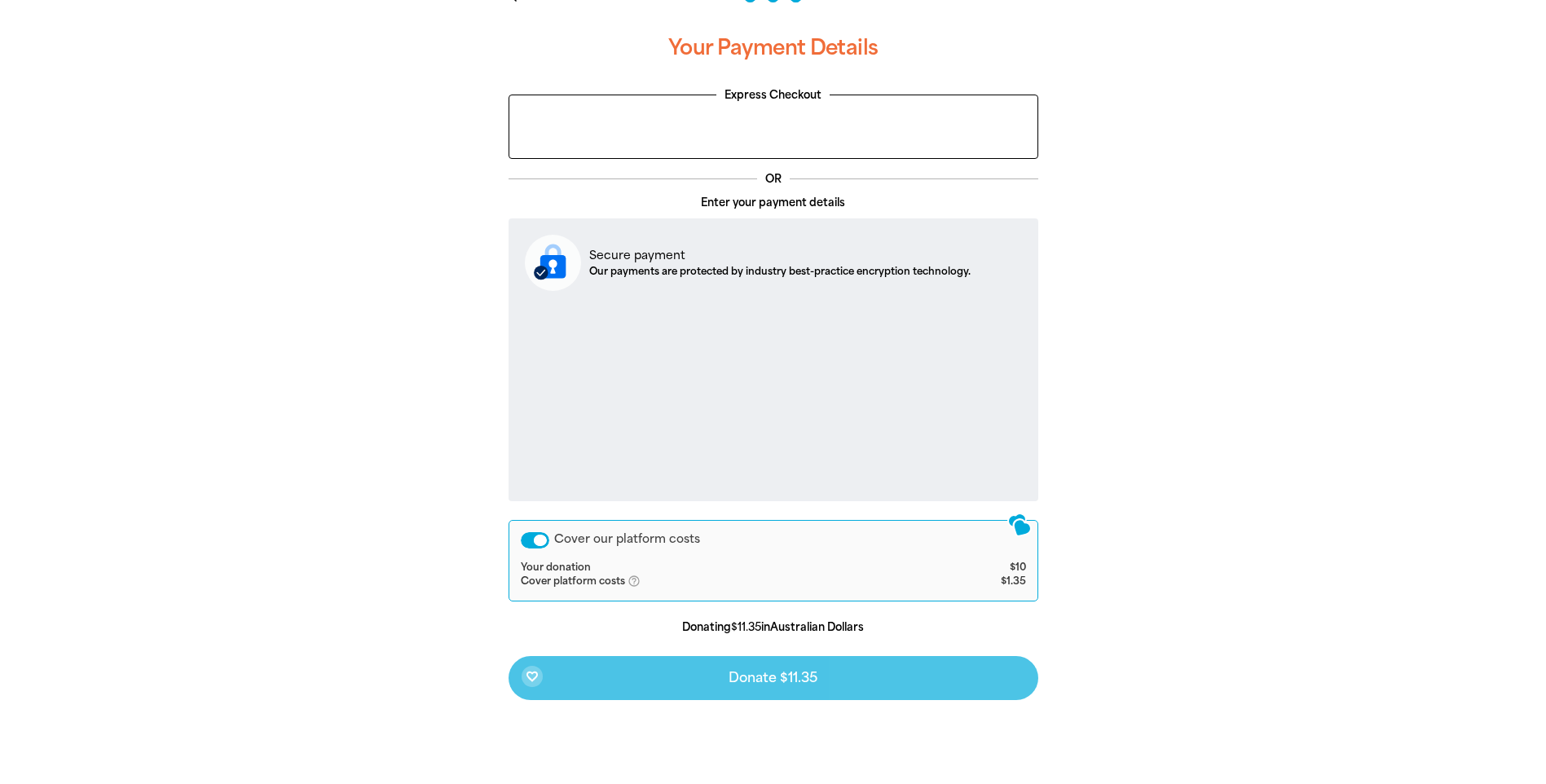
scroll to position [382, 0]
